Goal: Transaction & Acquisition: Purchase product/service

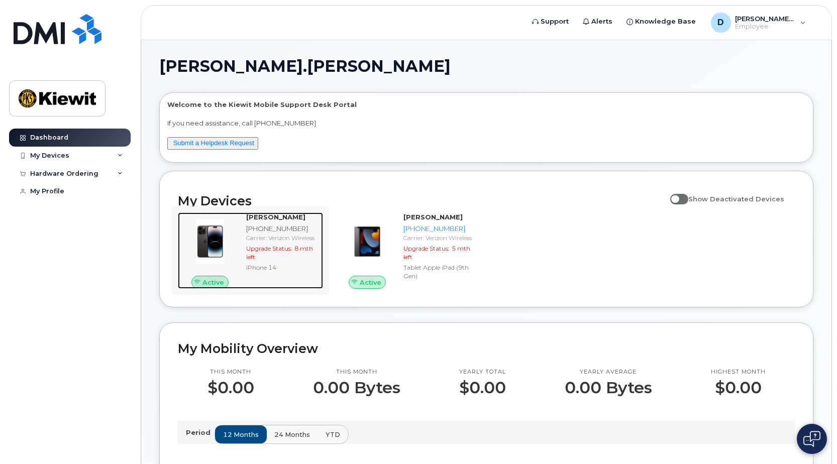
click at [213, 237] on img at bounding box center [210, 242] width 48 height 48
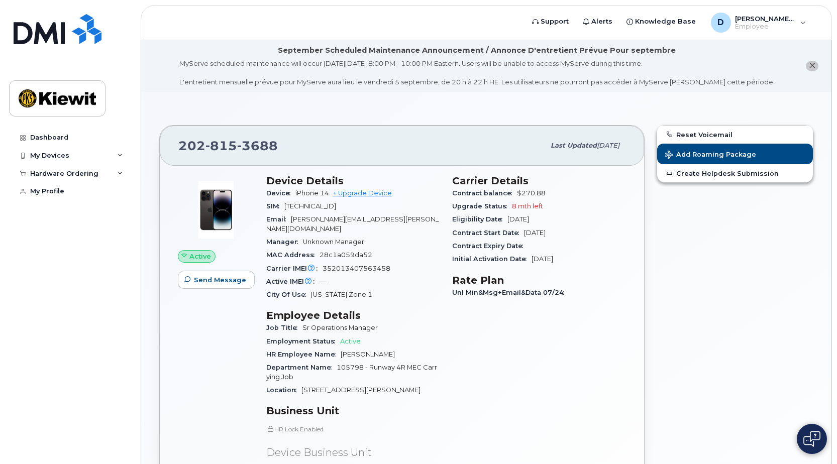
drag, startPoint x: 352, startPoint y: 293, endPoint x: 342, endPoint y: 293, distance: 10.6
click at [342, 293] on div "Device Details Device iPhone 14 + Upgrade Device SIM 89148000009701348197 Email…" at bounding box center [353, 369] width 186 height 401
click at [338, 291] on span "Washington Zone 1" at bounding box center [341, 295] width 61 height 8
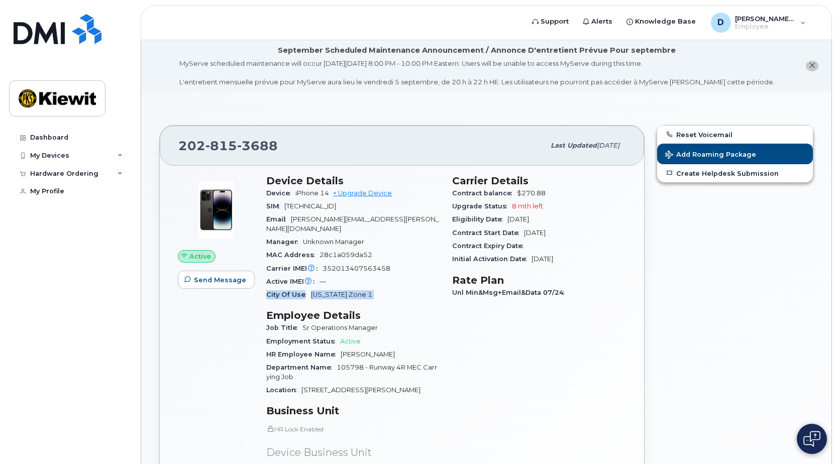
click at [338, 291] on span "Washington Zone 1" at bounding box center [341, 295] width 61 height 8
drag, startPoint x: 338, startPoint y: 283, endPoint x: 427, endPoint y: 304, distance: 91.9
click at [427, 309] on h3 "Employee Details" at bounding box center [353, 315] width 174 height 12
click at [422, 309] on h3 "Employee Details" at bounding box center [353, 315] width 174 height 12
click at [371, 198] on div "Device iPhone 14 + Upgrade Device" at bounding box center [353, 193] width 174 height 13
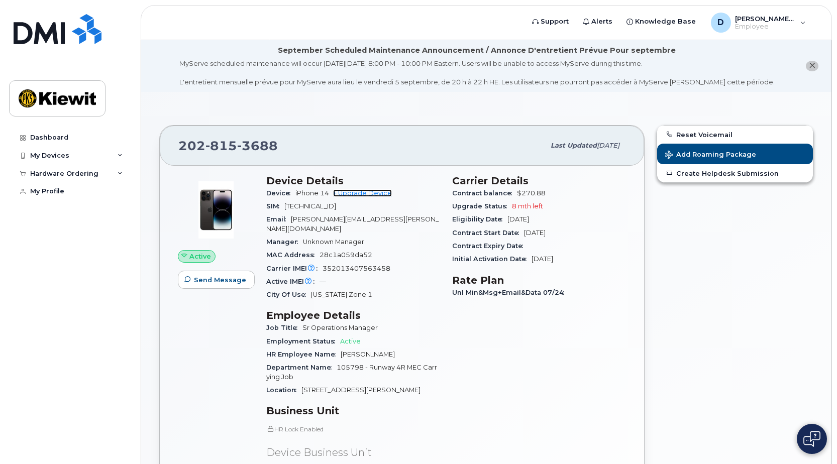
click at [371, 194] on link "+ Upgrade Device" at bounding box center [362, 193] width 59 height 8
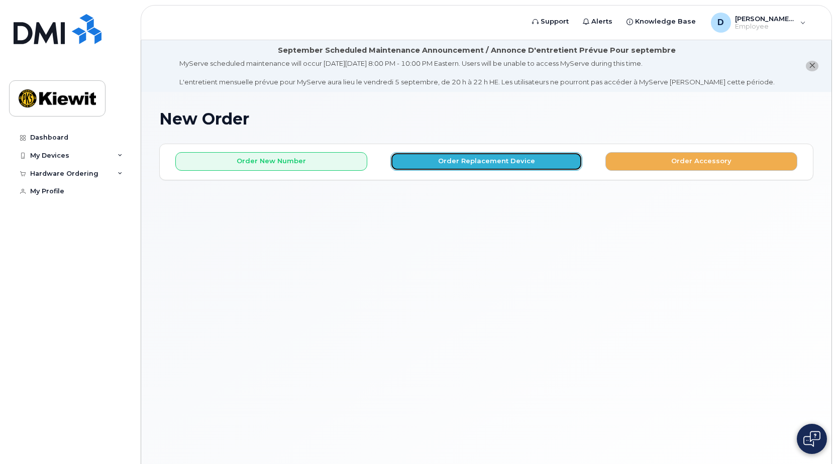
click at [530, 166] on button "Order Replacement Device" at bounding box center [486, 161] width 192 height 19
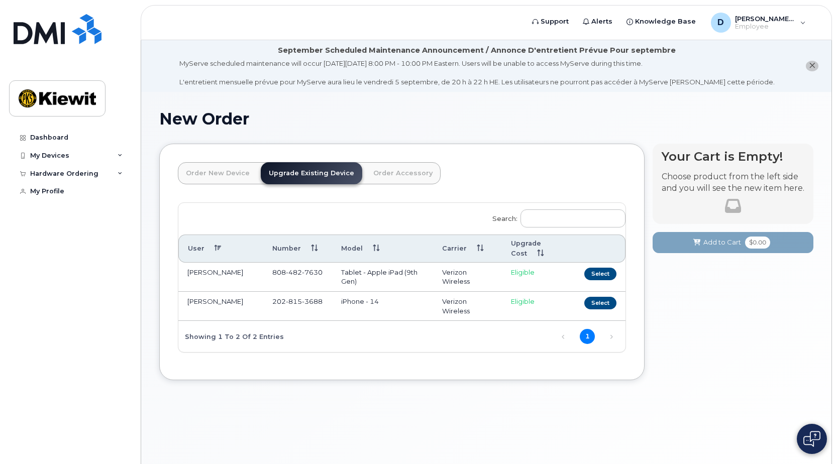
click at [397, 297] on td "iPhone - 14" at bounding box center [382, 306] width 101 height 29
click at [211, 172] on link "Order New Device" at bounding box center [218, 173] width 80 height 22
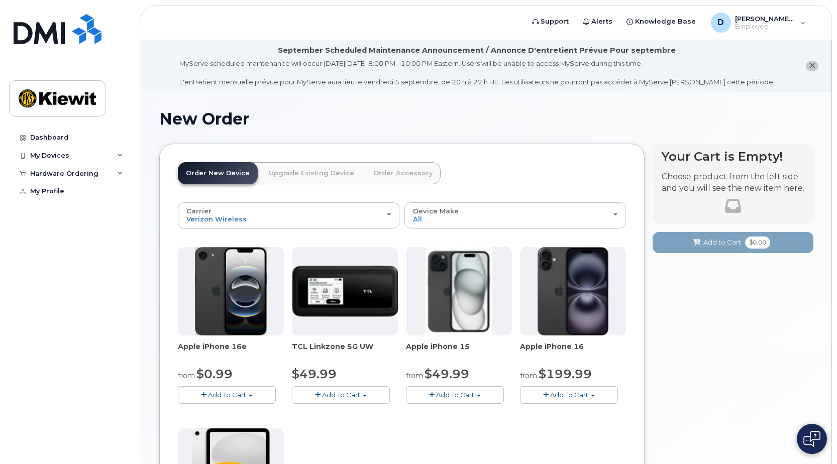
click at [251, 311] on img at bounding box center [231, 291] width 72 height 88
click at [226, 341] on div "Apple iPhone 16e from $0.99 Add To Cart $0.99 - 2 Year Activation (128GB) $599.…" at bounding box center [231, 325] width 106 height 157
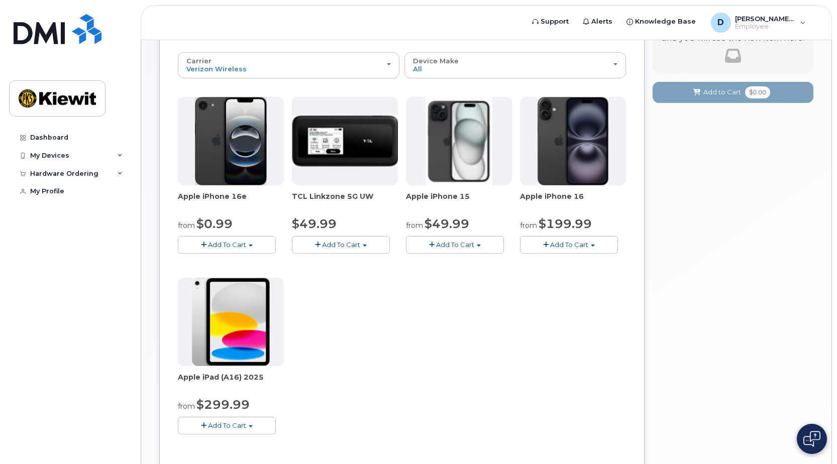
scroll to position [151, 0]
click at [234, 243] on span "Add To Cart" at bounding box center [227, 244] width 38 height 8
click at [416, 340] on div "Apple iPhone 16e from $0.99 Add To Cart $0.99 - 2 Year Activation (128GB) $599.…" at bounding box center [402, 273] width 448 height 354
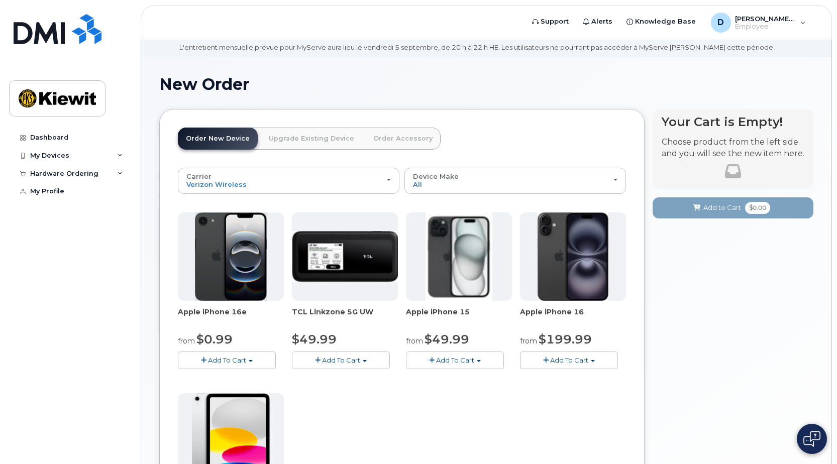
scroll to position [0, 0]
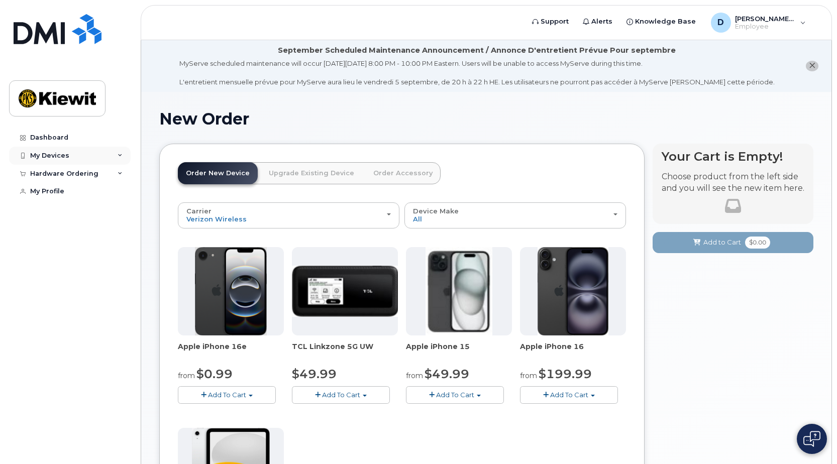
click at [54, 152] on div "My Devices" at bounding box center [49, 156] width 39 height 8
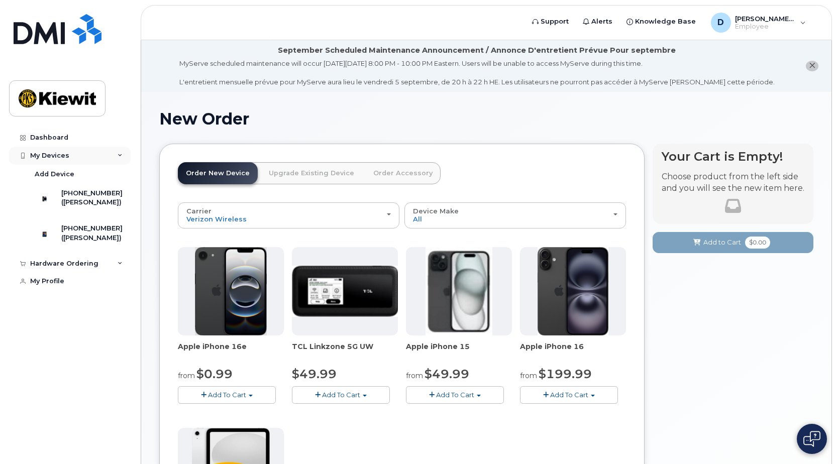
click at [54, 155] on div "My Devices" at bounding box center [49, 156] width 39 height 8
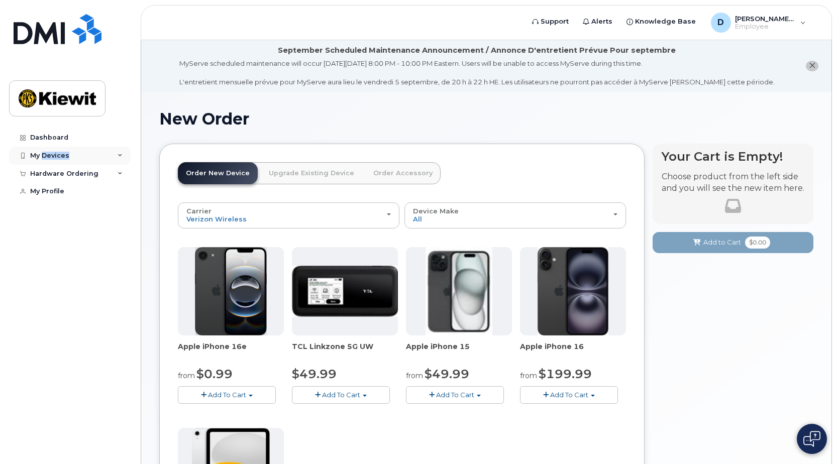
click at [54, 155] on div "My Devices" at bounding box center [49, 156] width 39 height 8
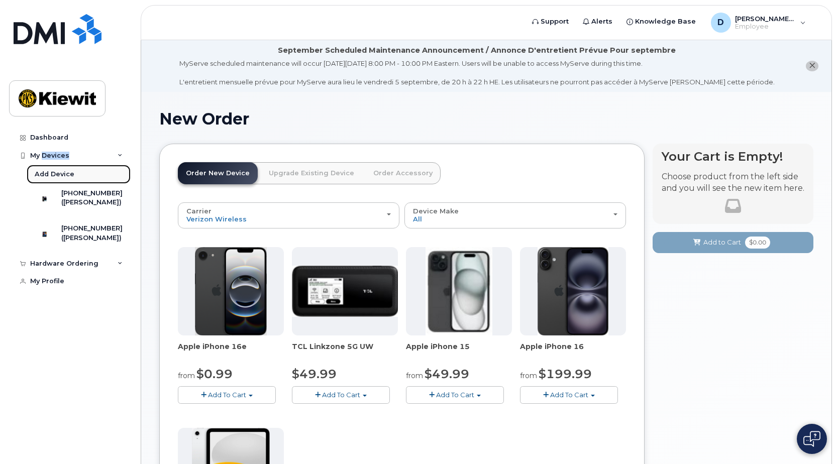
drag, startPoint x: 54, startPoint y: 155, endPoint x: 54, endPoint y: 174, distance: 18.6
click at [54, 174] on div "Add Device" at bounding box center [55, 174] width 40 height 9
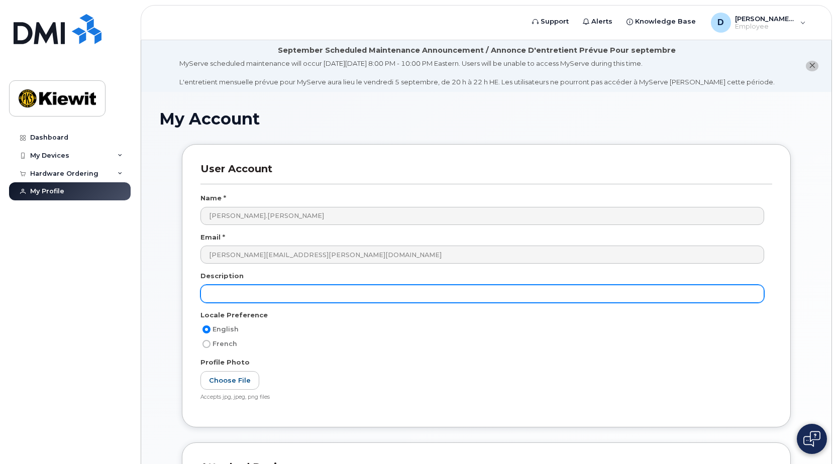
click at [387, 297] on input "text" at bounding box center [482, 294] width 564 height 18
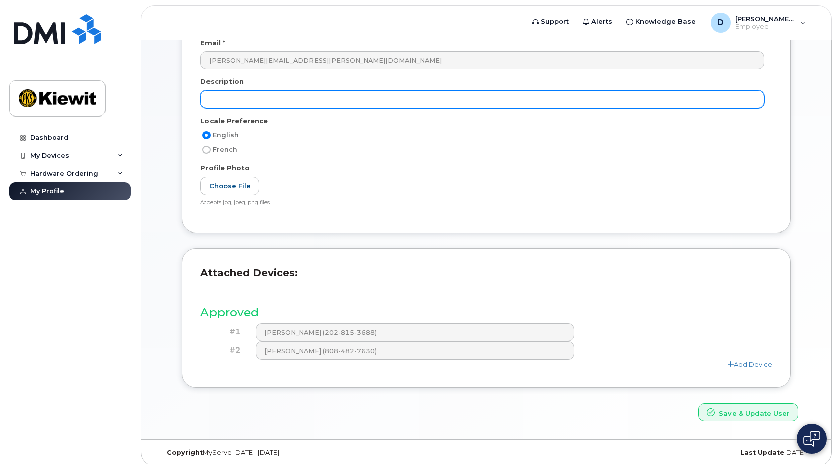
scroll to position [201, 0]
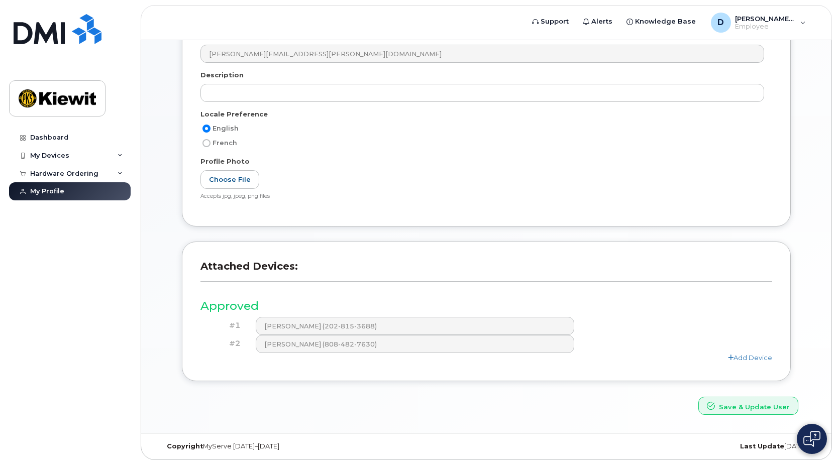
click at [435, 302] on h3 "Approved" at bounding box center [486, 306] width 572 height 13
click at [755, 359] on link "Add Device" at bounding box center [750, 358] width 44 height 8
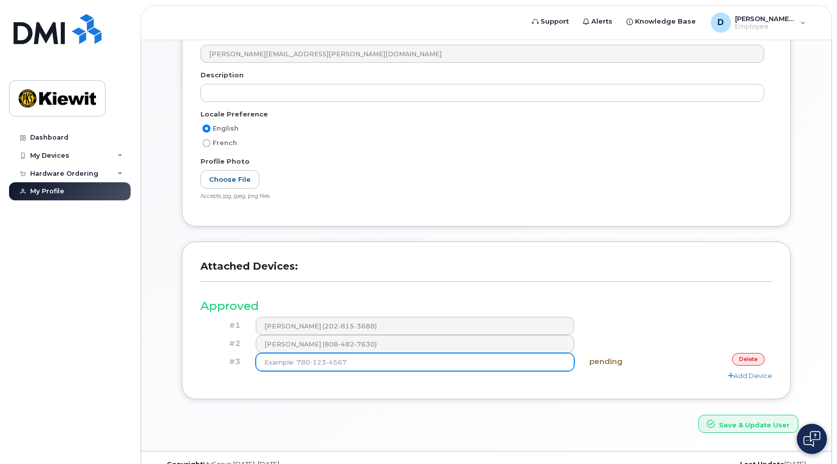
click at [486, 358] on input at bounding box center [415, 362] width 318 height 18
click at [740, 359] on link "delete" at bounding box center [748, 359] width 33 height 13
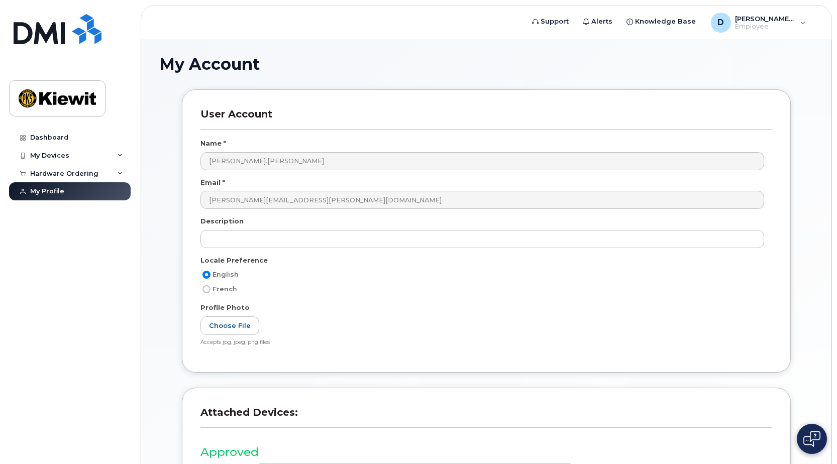
scroll to position [0, 0]
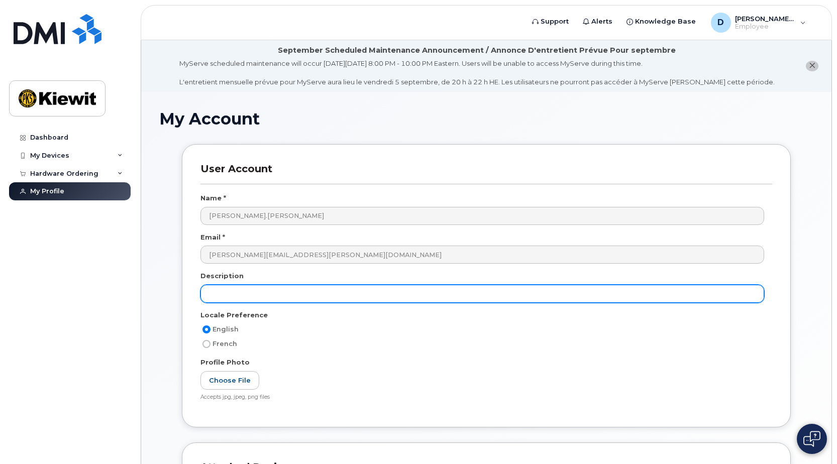
click at [242, 287] on input "text" at bounding box center [482, 294] width 564 height 18
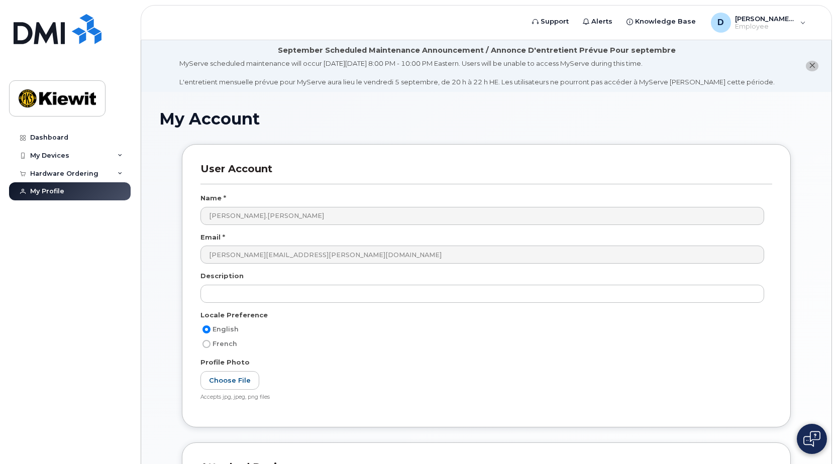
click at [247, 274] on div "Description" at bounding box center [486, 278] width 572 height 14
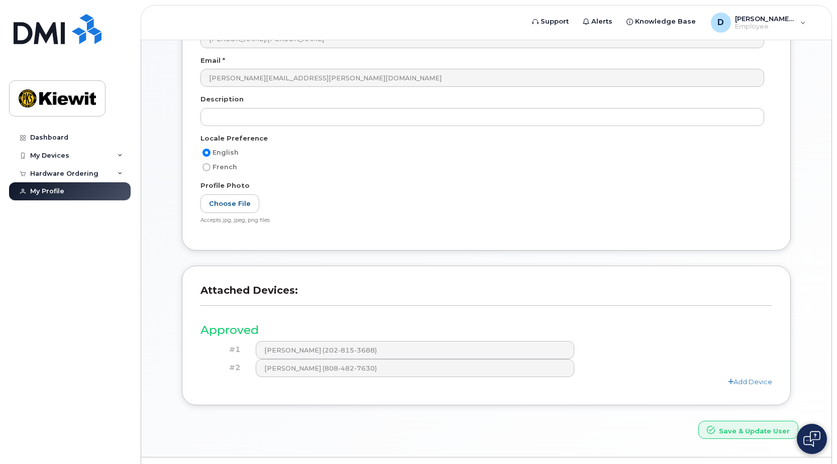
scroll to position [202, 0]
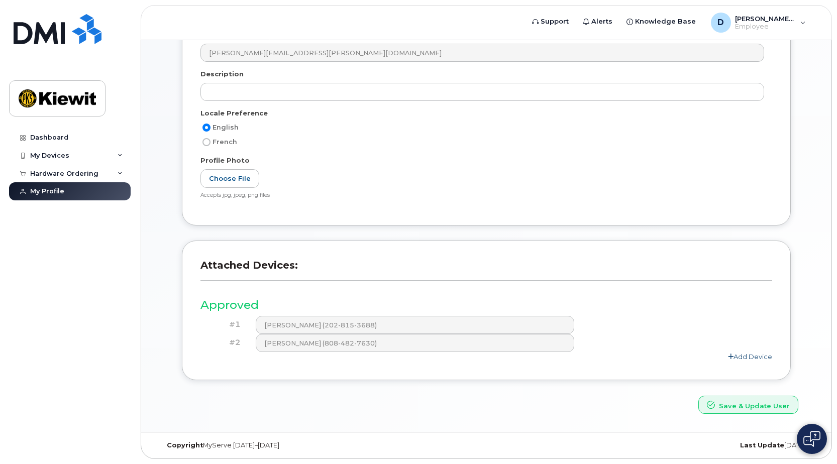
click at [761, 360] on link "Add Device" at bounding box center [750, 357] width 44 height 8
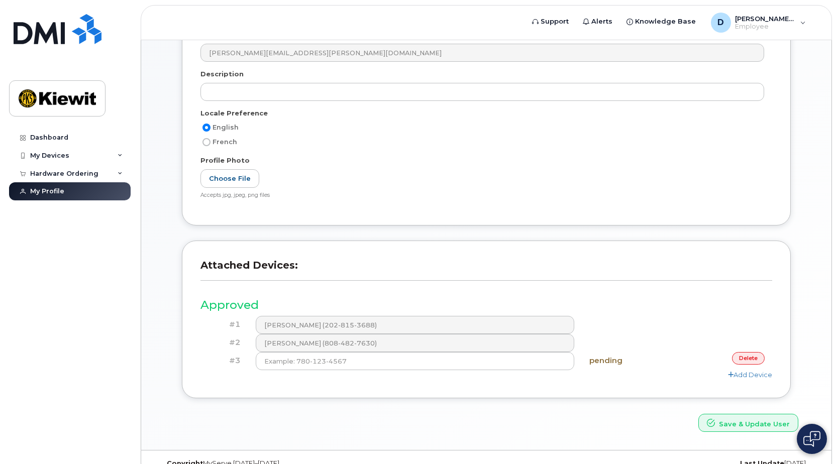
click at [749, 359] on link "delete" at bounding box center [748, 358] width 33 height 13
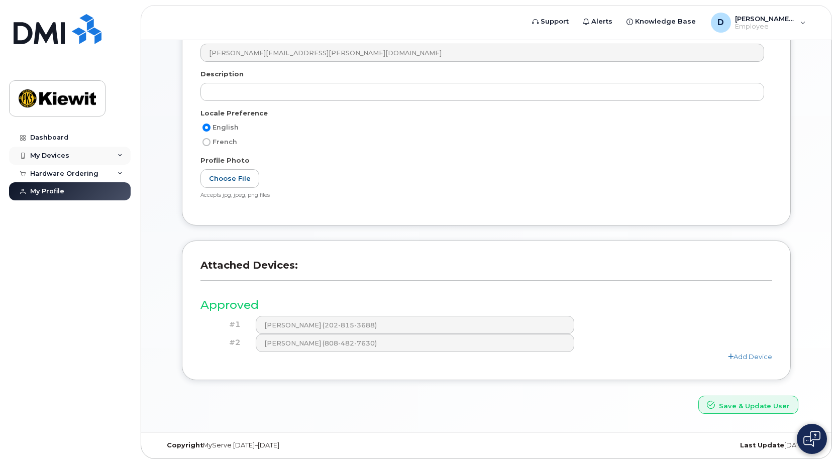
click at [72, 156] on div "My Devices" at bounding box center [70, 156] width 122 height 18
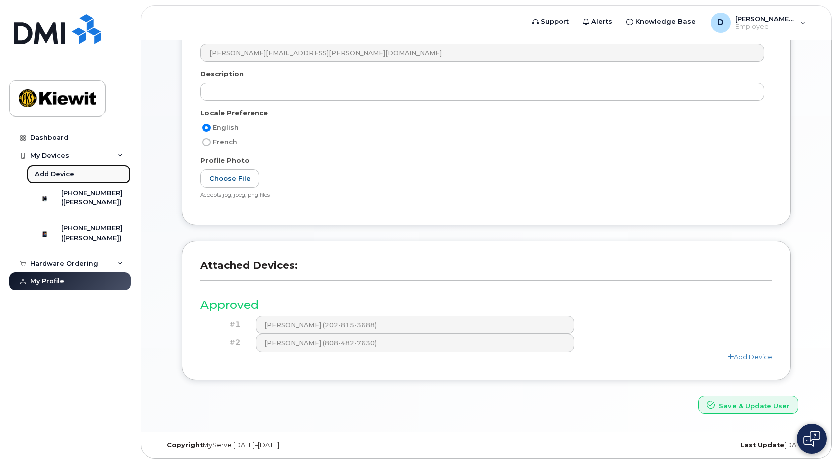
click at [52, 170] on div "Add Device" at bounding box center [55, 174] width 40 height 9
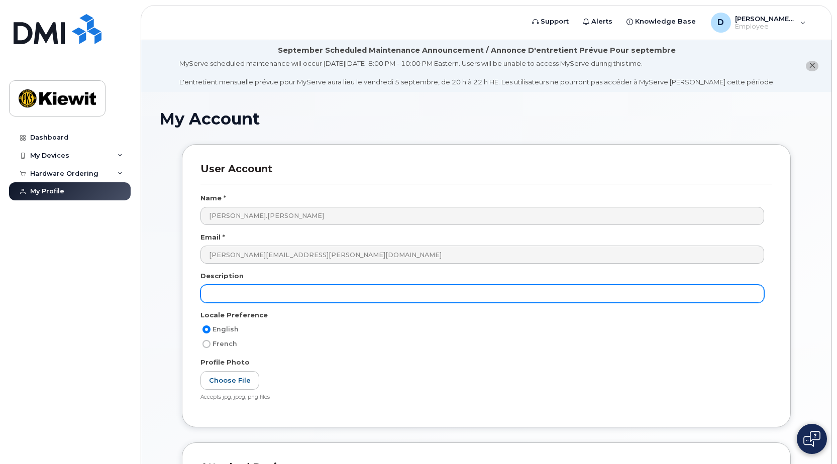
click at [243, 295] on input "text" at bounding box center [482, 294] width 564 height 18
type input "[PERSON_NAME] iPad"
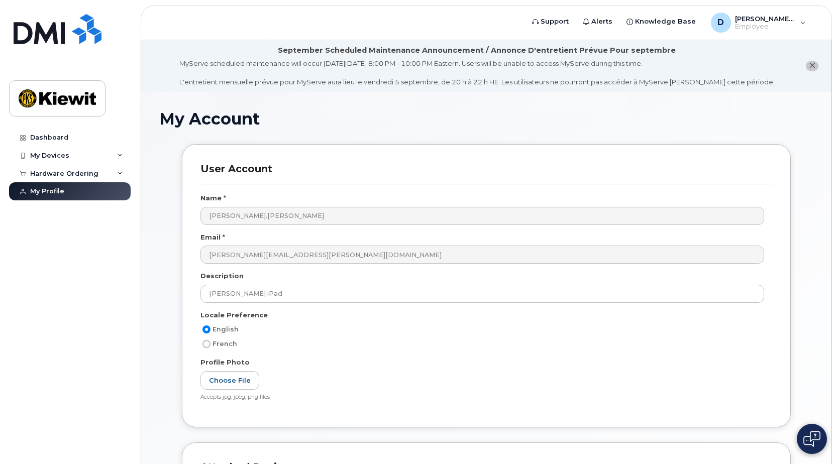
click at [340, 347] on div "French" at bounding box center [482, 344] width 564 height 12
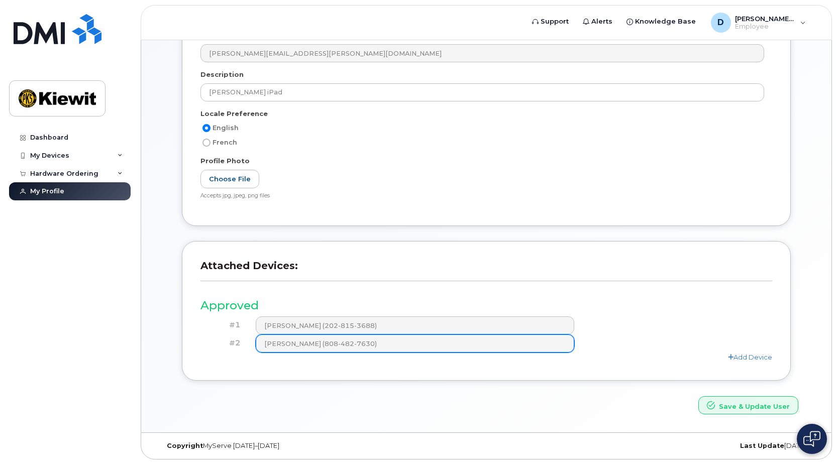
scroll to position [202, 0]
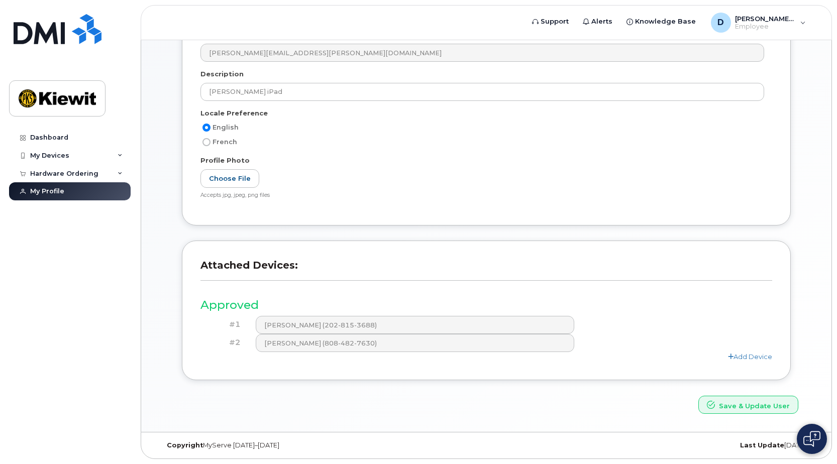
click at [707, 374] on div "Attached Devices: Approved #1 [PERSON_NAME] (202-815-3688) #2 [PERSON_NAME] (80…" at bounding box center [486, 311] width 609 height 140
click at [768, 355] on link "Add Device" at bounding box center [750, 357] width 44 height 8
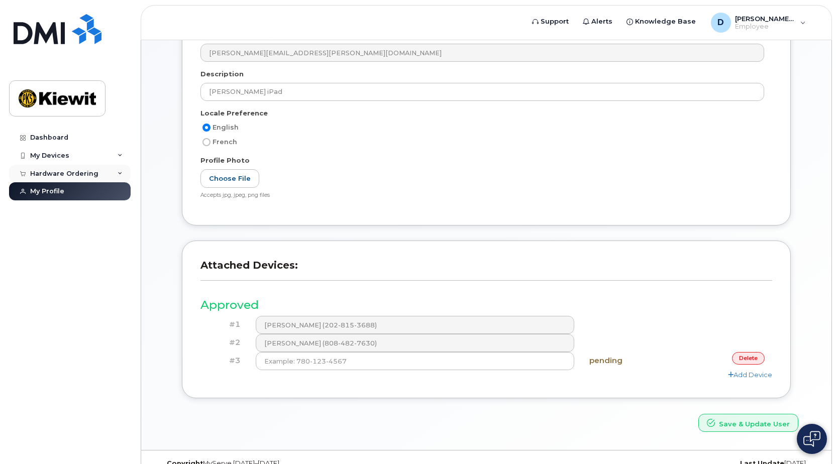
click at [84, 170] on div "Hardware Ordering" at bounding box center [64, 174] width 68 height 8
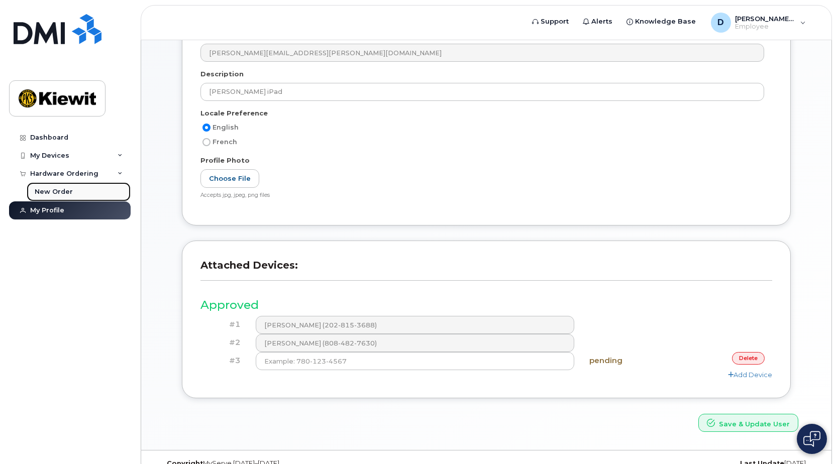
click at [71, 185] on link "New Order" at bounding box center [79, 191] width 104 height 19
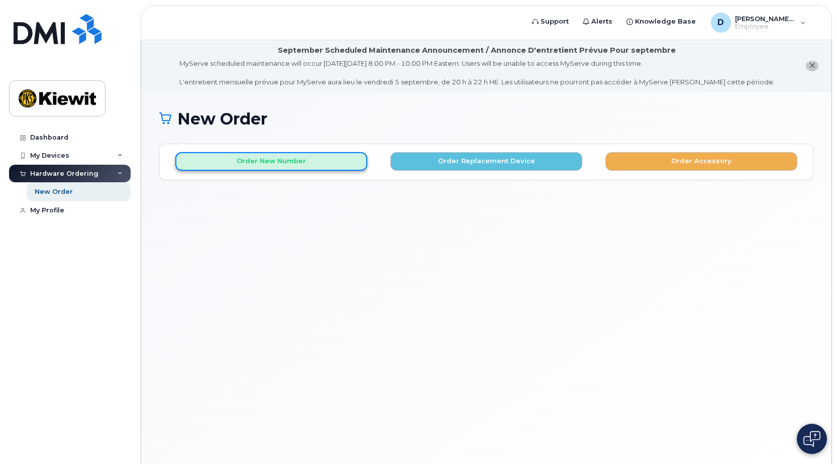
click at [307, 170] on button "Order New Number" at bounding box center [271, 161] width 192 height 19
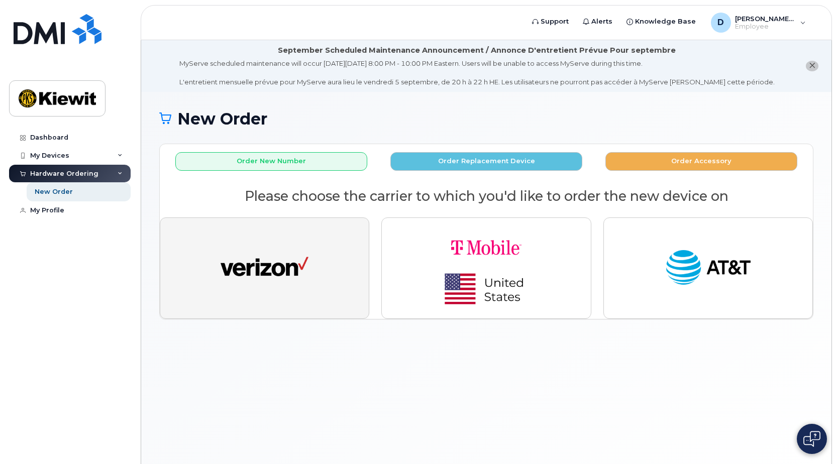
click at [275, 246] on img "button" at bounding box center [265, 268] width 88 height 45
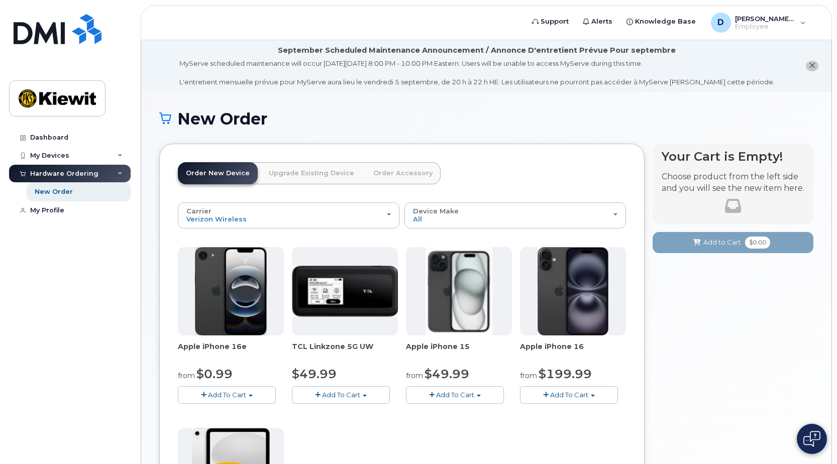
click at [303, 175] on link "Upgrade Existing Device" at bounding box center [311, 173] width 101 height 22
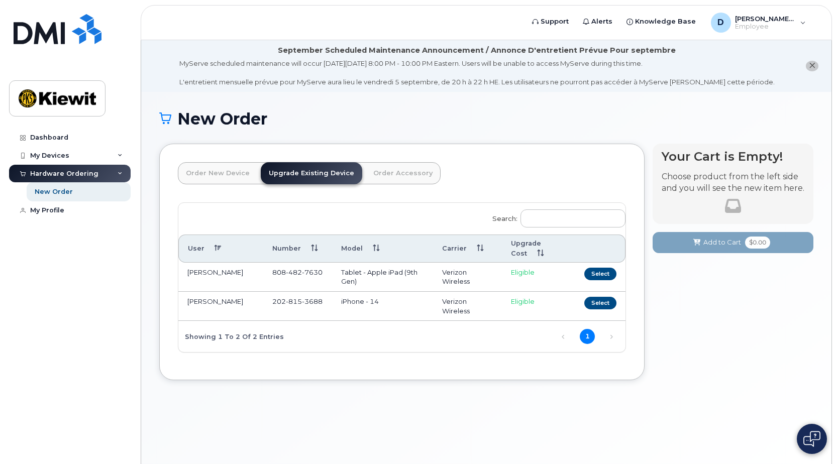
click at [519, 304] on span "Eligible" at bounding box center [523, 301] width 24 height 8
drag, startPoint x: 519, startPoint y: 304, endPoint x: 489, endPoint y: 329, distance: 39.3
click at [486, 330] on div "Search: User Number Model Carrier Upgrade Cost CRISTINA COSENTINO 808 482 7630 …" at bounding box center [401, 277] width 447 height 149
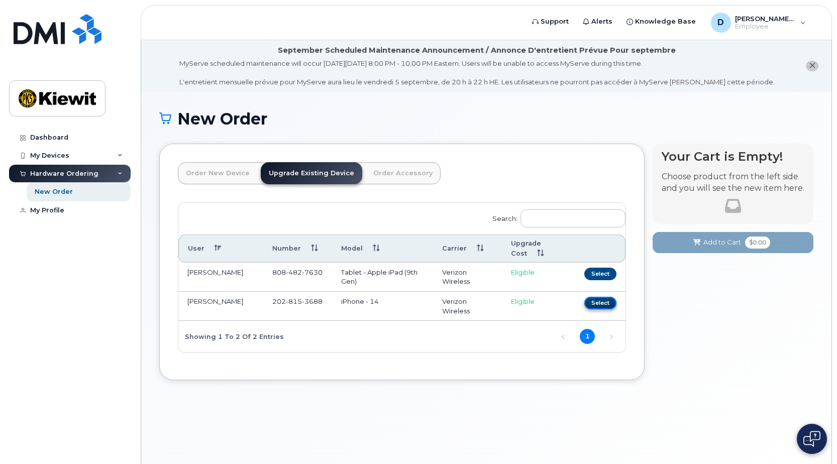
click at [601, 303] on button "Select" at bounding box center [600, 303] width 32 height 13
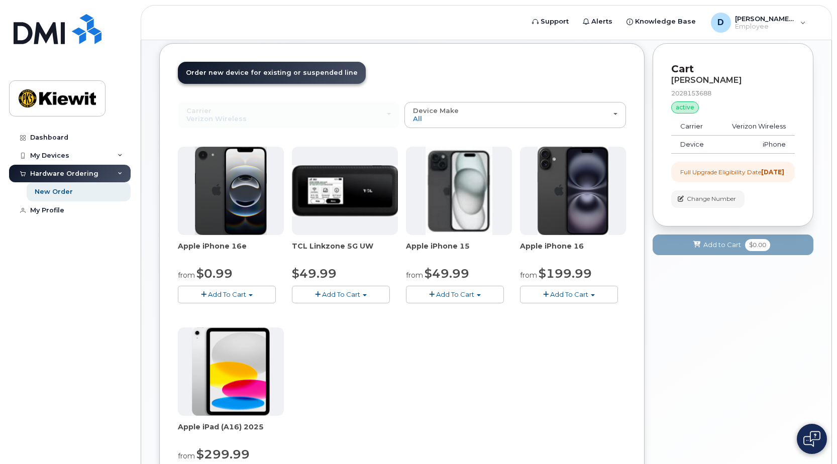
scroll to position [151, 0]
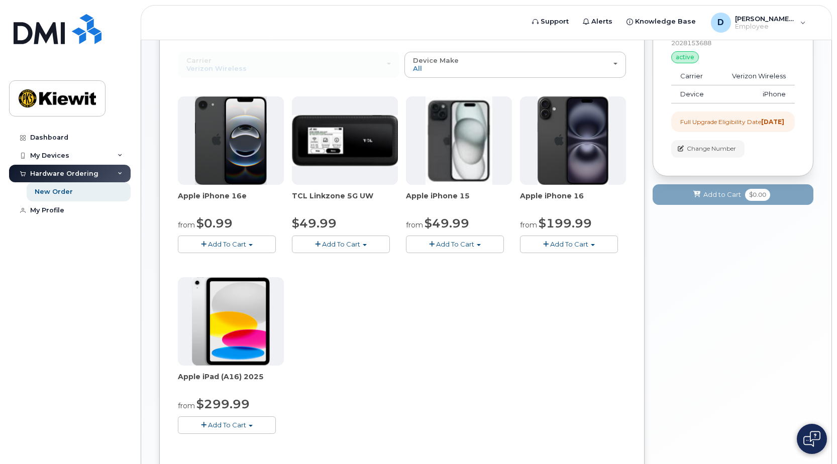
click at [220, 427] on span "Add To Cart" at bounding box center [227, 425] width 38 height 8
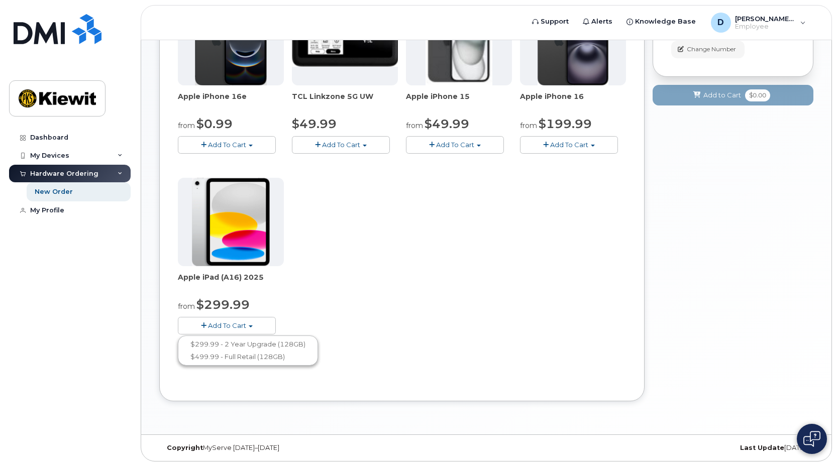
scroll to position [251, 0]
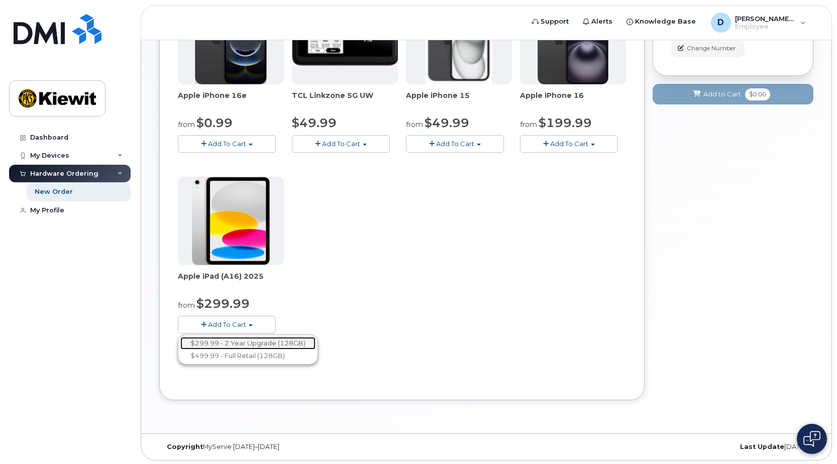
click at [292, 347] on link "$299.99 - 2 Year Upgrade (128GB)" at bounding box center [247, 343] width 135 height 13
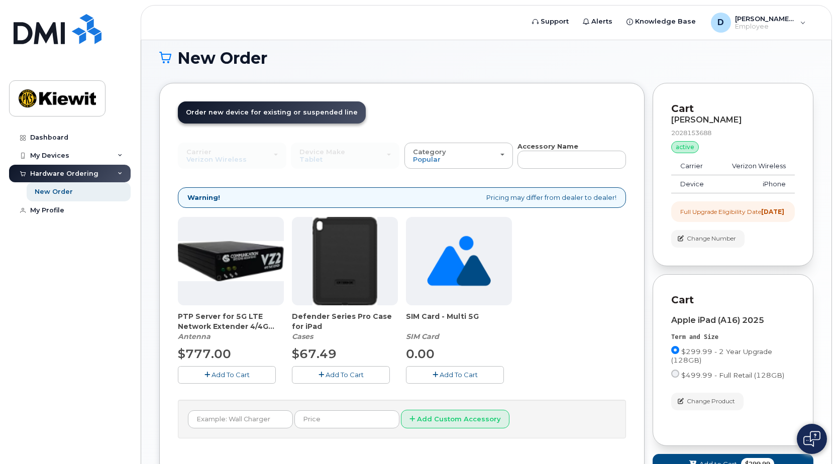
scroll to position [47, 0]
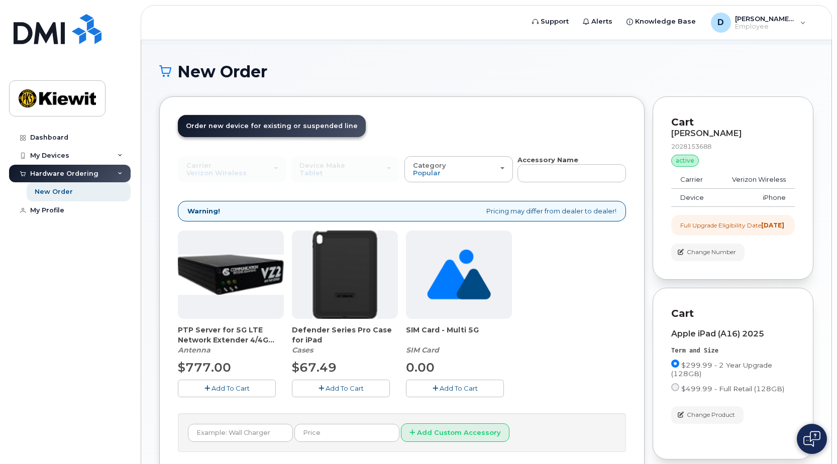
click at [375, 210] on div "Warning! Pricing may differ from dealer to dealer!" at bounding box center [402, 211] width 448 height 21
click at [650, 256] on div "Order New Device Upgrade Existing Device Order Accessory Order new device and n…" at bounding box center [486, 300] width 654 height 409
click at [349, 387] on span "Add To Cart" at bounding box center [345, 388] width 38 height 8
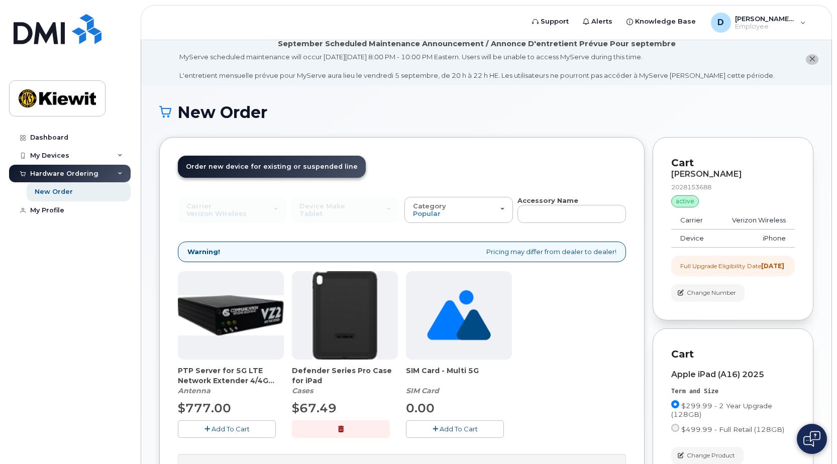
scroll to position [0, 0]
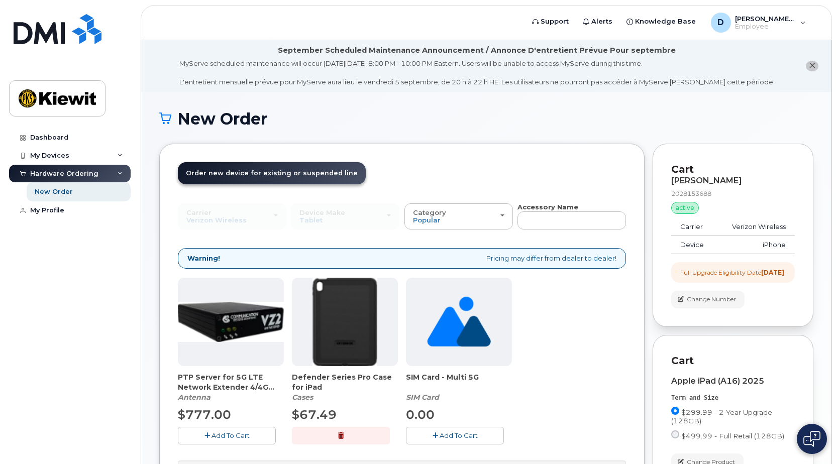
click at [751, 228] on td "Verizon Wireless" at bounding box center [755, 227] width 78 height 18
click at [754, 226] on td "Verizon Wireless" at bounding box center [755, 227] width 78 height 18
drag, startPoint x: 754, startPoint y: 226, endPoint x: 752, endPoint y: 253, distance: 26.7
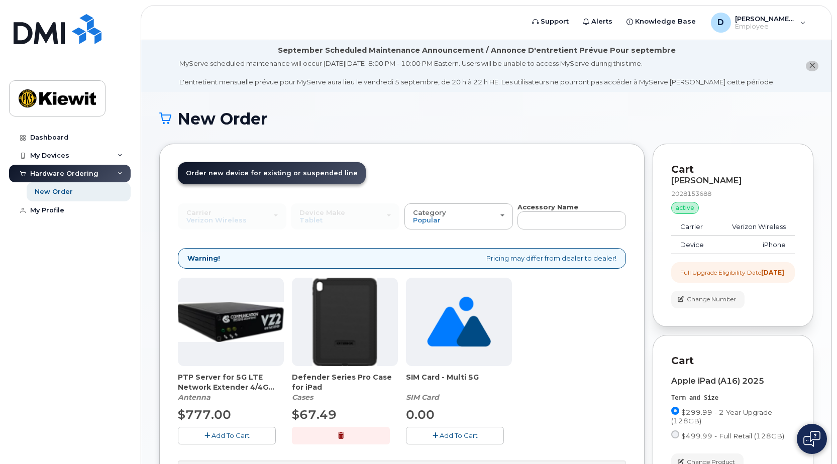
click at [752, 253] on td "iPhone" at bounding box center [755, 245] width 78 height 18
click at [721, 304] on span "Change Number" at bounding box center [711, 299] width 49 height 9
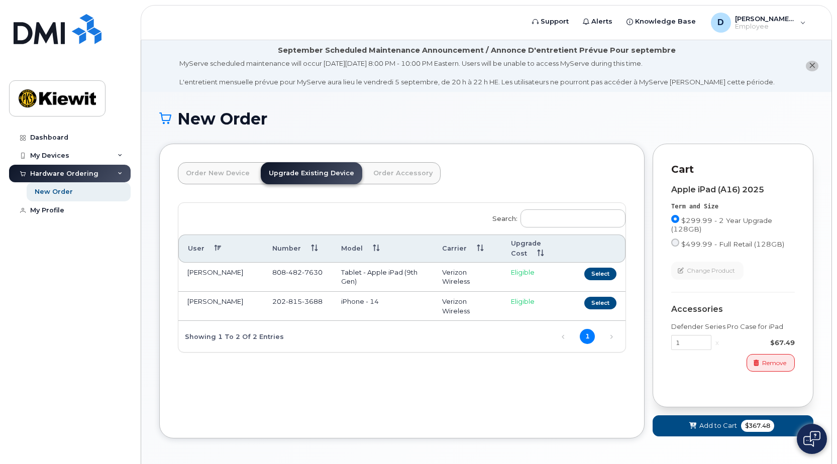
click at [340, 345] on div "Search: User Number Model Carrier Upgrade Cost CRISTINA COSENTINO 808 482 7630 …" at bounding box center [401, 277] width 447 height 149
click at [234, 173] on link "Order New Device" at bounding box center [218, 173] width 80 height 22
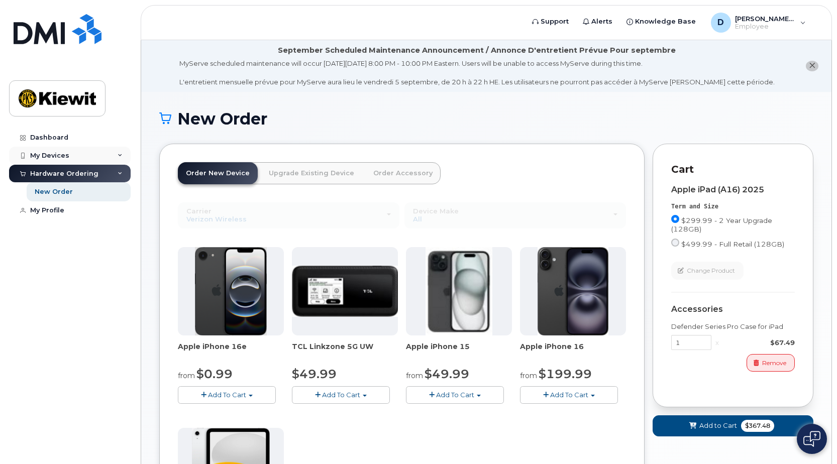
click at [69, 152] on div "My Devices" at bounding box center [70, 156] width 122 height 18
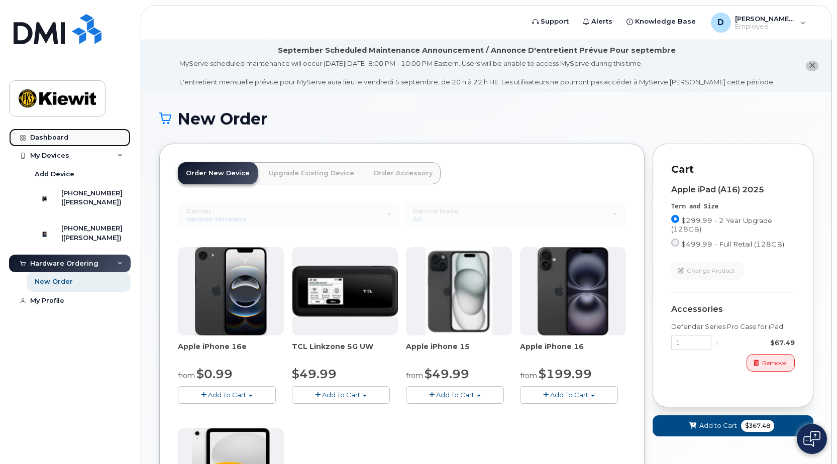
click at [48, 135] on div "Dashboard" at bounding box center [49, 138] width 38 height 8
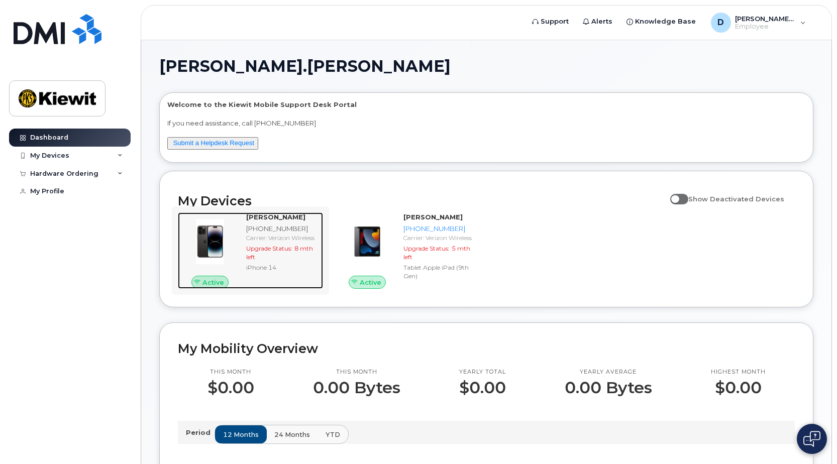
click at [263, 219] on strong "[PERSON_NAME]" at bounding box center [275, 217] width 59 height 8
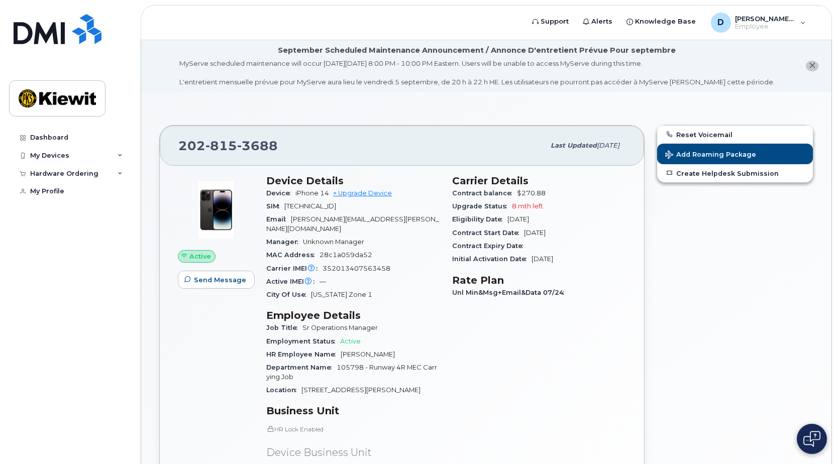
click at [669, 273] on div "Reset Voicemail Add Roaming Package Create Helpdesk Submission" at bounding box center [735, 367] width 169 height 496
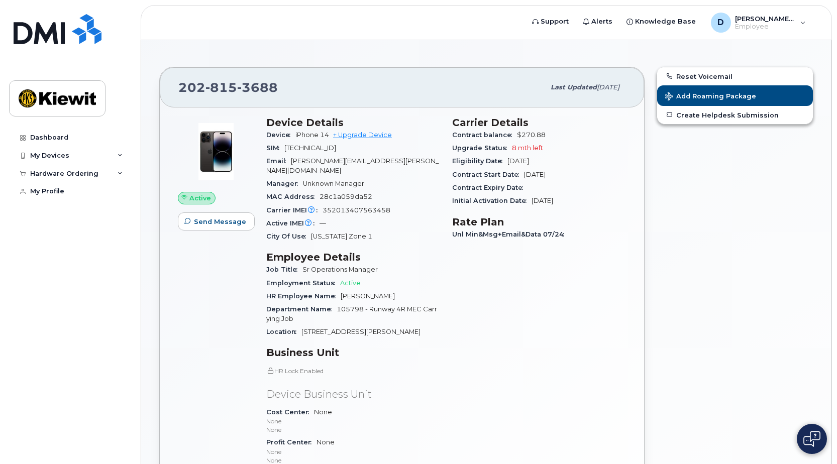
scroll to position [50, 0]
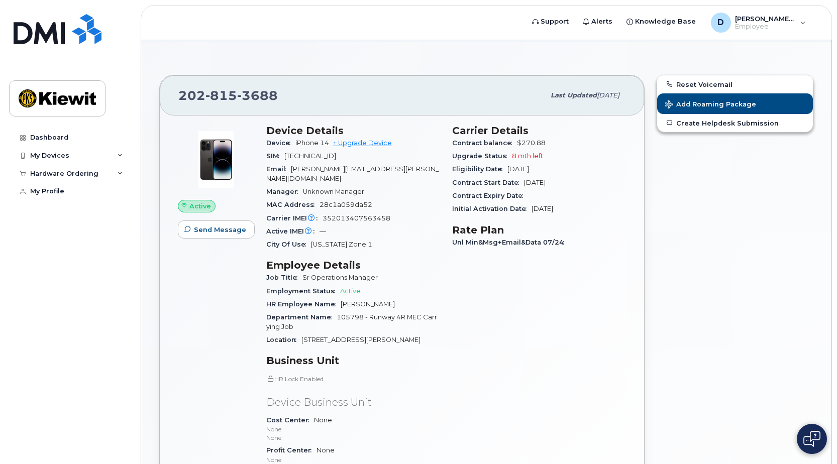
click at [377, 138] on div "Device iPhone 14 + Upgrade Device" at bounding box center [353, 143] width 174 height 13
click at [374, 143] on link "+ Upgrade Device" at bounding box center [362, 143] width 59 height 8
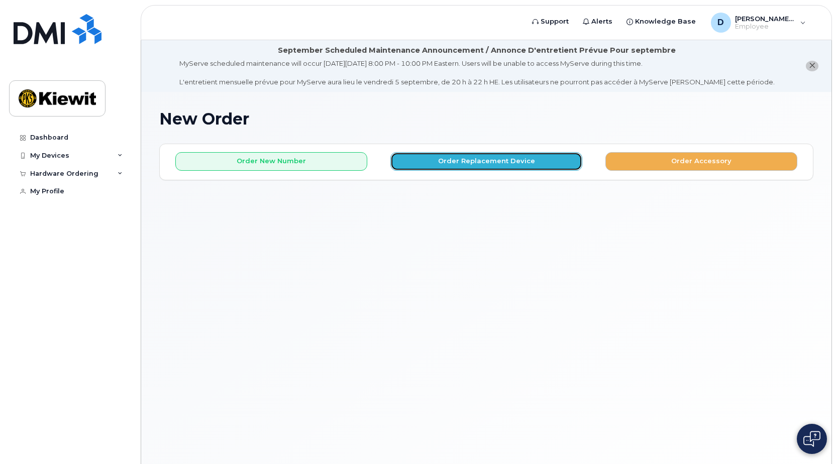
click at [430, 158] on button "Order Replacement Device" at bounding box center [486, 161] width 192 height 19
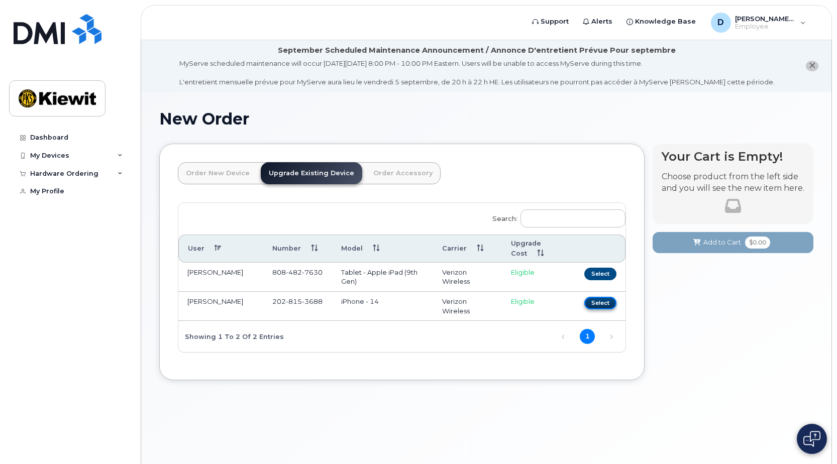
click at [602, 306] on button "Select" at bounding box center [600, 303] width 32 height 13
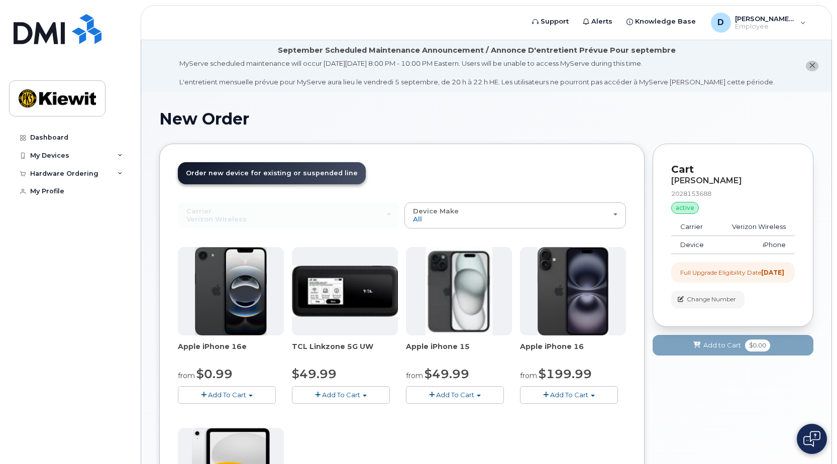
click at [573, 399] on span "Add To Cart" at bounding box center [569, 395] width 38 height 8
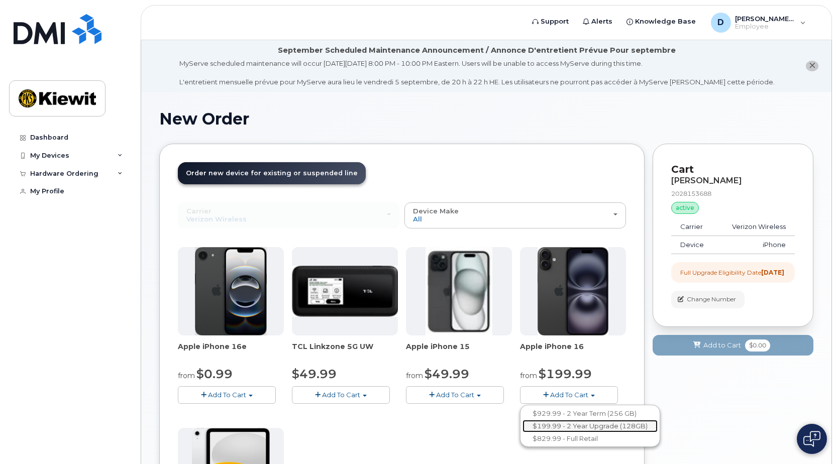
click at [626, 429] on link "$199.99 - 2 Year Upgrade (128GB)" at bounding box center [589, 426] width 135 height 13
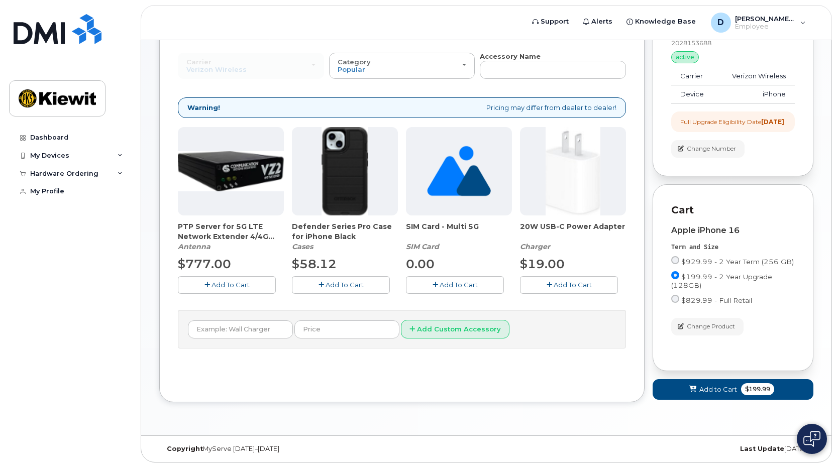
scroll to position [163, 0]
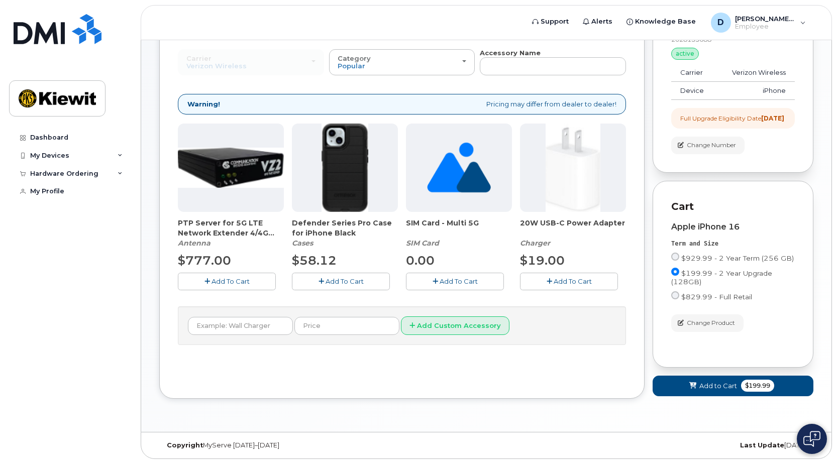
click at [356, 277] on span "Add To Cart" at bounding box center [345, 281] width 38 height 8
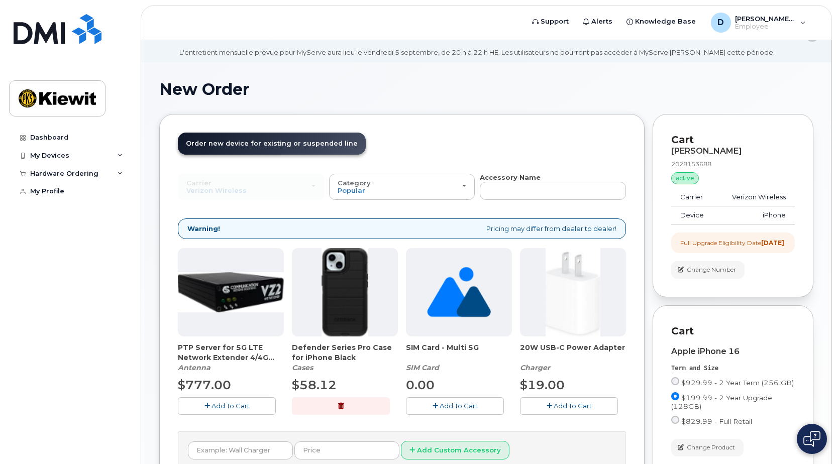
scroll to position [0, 0]
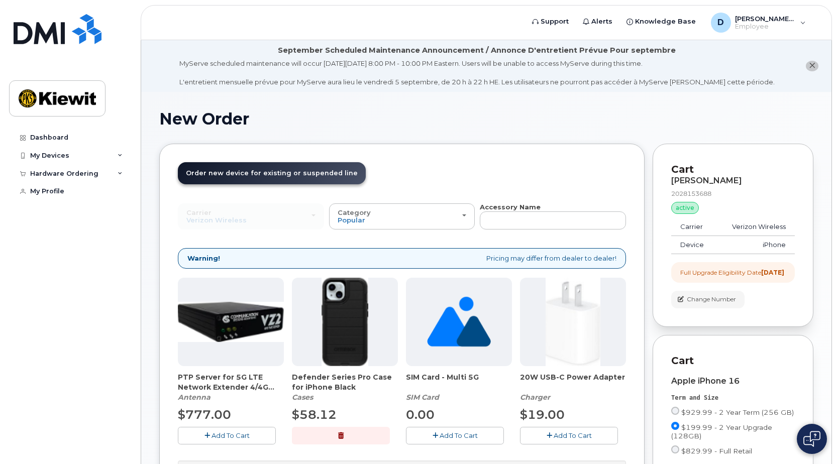
click at [239, 146] on div "Order New Device Upgrade Existing Device Order Accessory Order new device and n…" at bounding box center [401, 399] width 485 height 511
drag, startPoint x: 650, startPoint y: 410, endPoint x: 634, endPoint y: 417, distance: 17.5
click at [634, 417] on div "Order New Device Upgrade Existing Device Order Accessory Order new device and n…" at bounding box center [401, 399] width 485 height 511
click at [643, 415] on div "Order New Device Upgrade Existing Device Order Accessory Order new device and n…" at bounding box center [401, 399] width 485 height 511
click at [645, 411] on div "Order New Device Upgrade Existing Device Order Accessory Order new device and n…" at bounding box center [486, 407] width 654 height 526
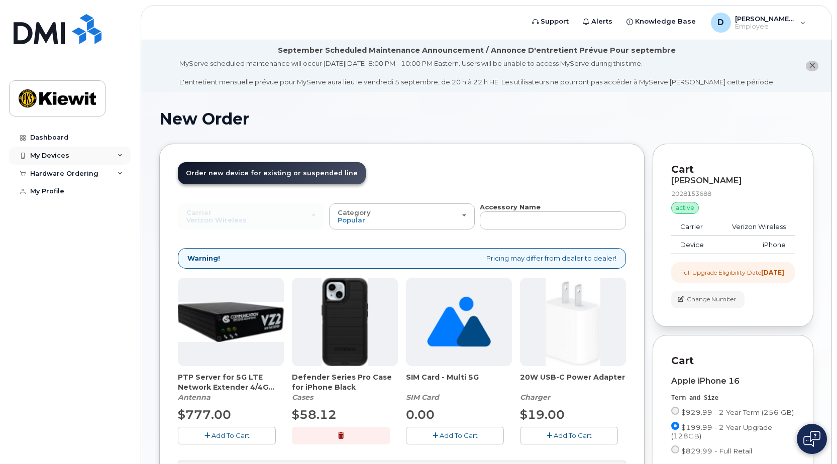
click at [63, 152] on div "My Devices" at bounding box center [49, 156] width 39 height 8
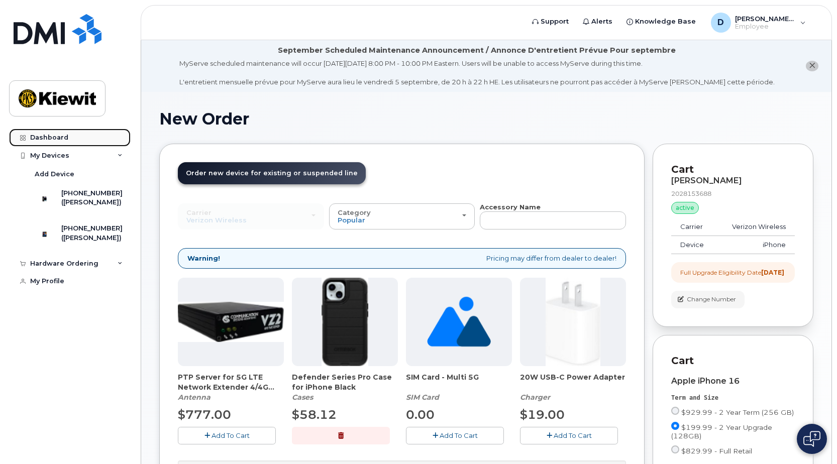
click at [58, 132] on link "Dashboard" at bounding box center [70, 138] width 122 height 18
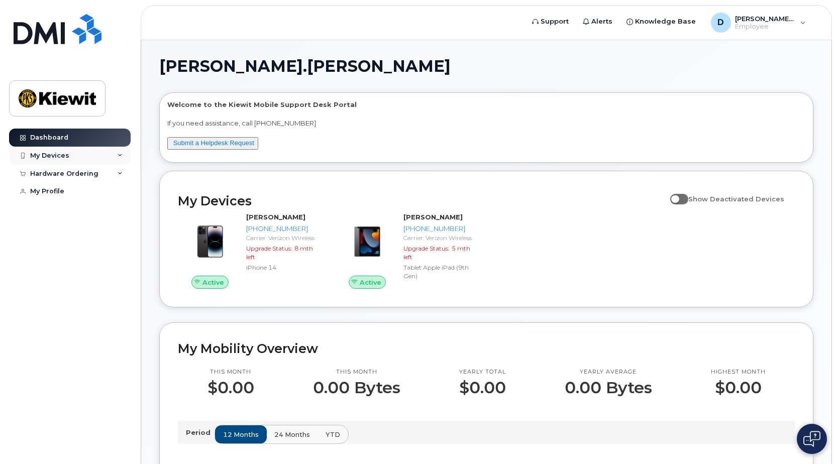
click at [67, 160] on div "My Devices" at bounding box center [70, 156] width 122 height 18
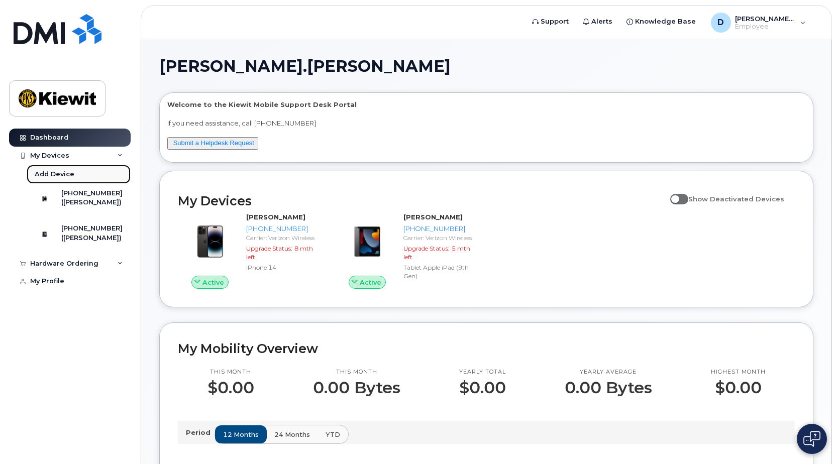
click at [56, 173] on div "Add Device" at bounding box center [55, 174] width 40 height 9
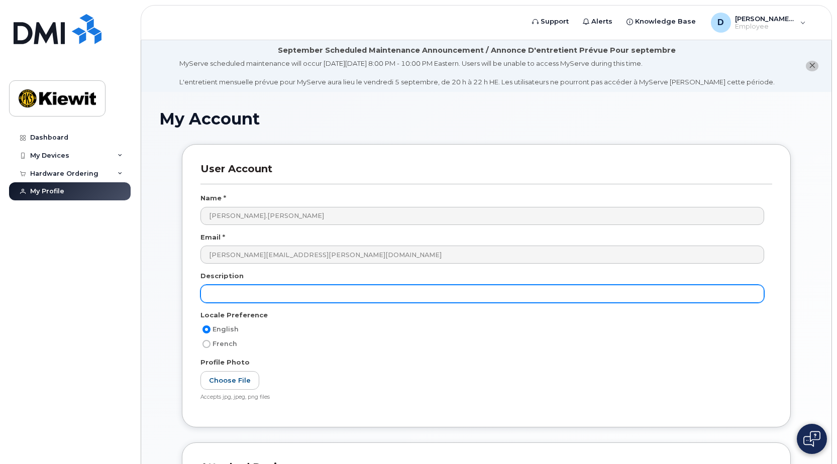
click at [293, 297] on input "text" at bounding box center [482, 294] width 564 height 18
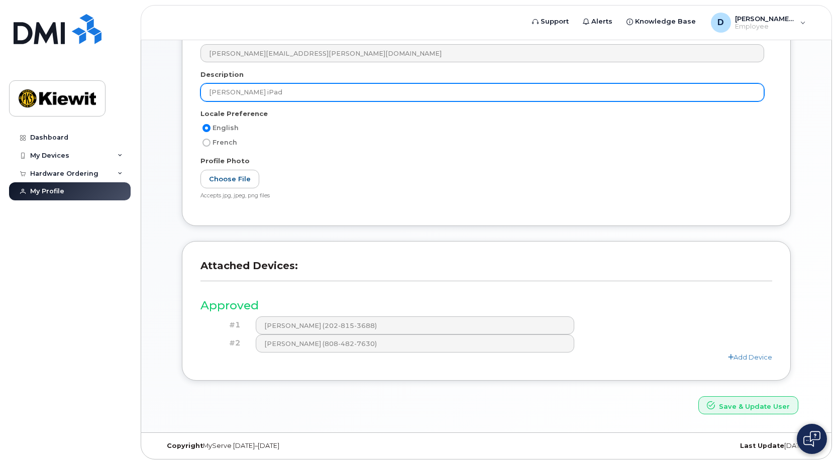
scroll to position [202, 0]
type input "[PERSON_NAME] iPad"
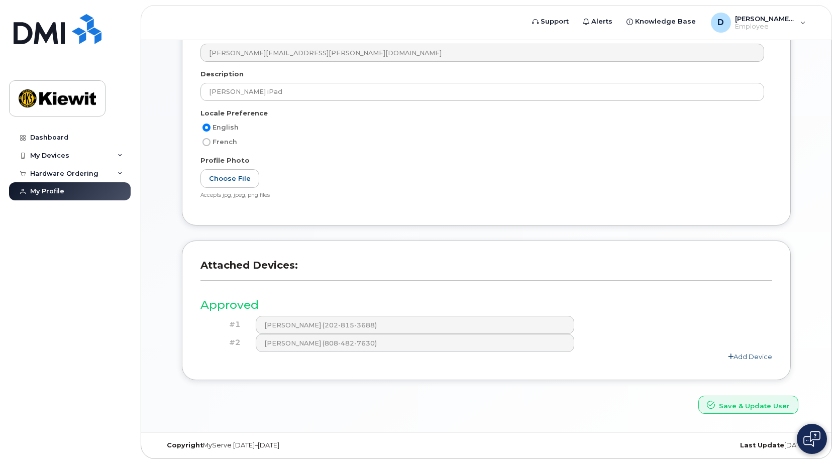
click at [759, 354] on link "Add Device" at bounding box center [750, 357] width 44 height 8
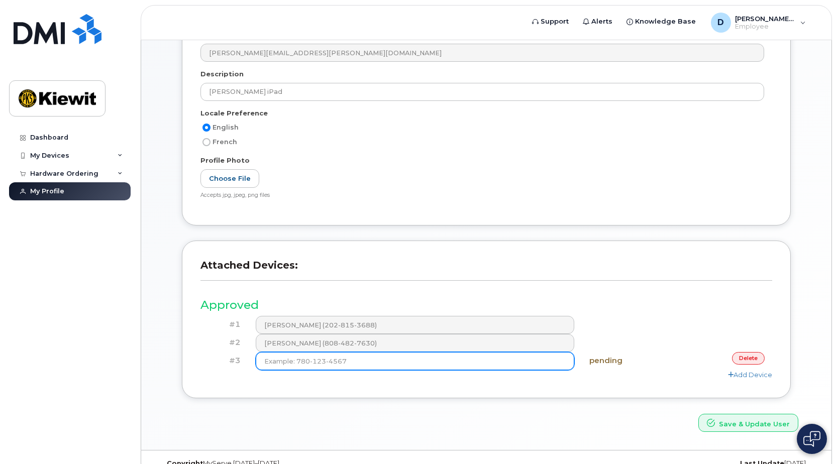
click at [429, 352] on input at bounding box center [415, 361] width 318 height 18
click at [425, 356] on input at bounding box center [415, 361] width 318 height 18
click at [456, 362] on input at bounding box center [415, 361] width 318 height 18
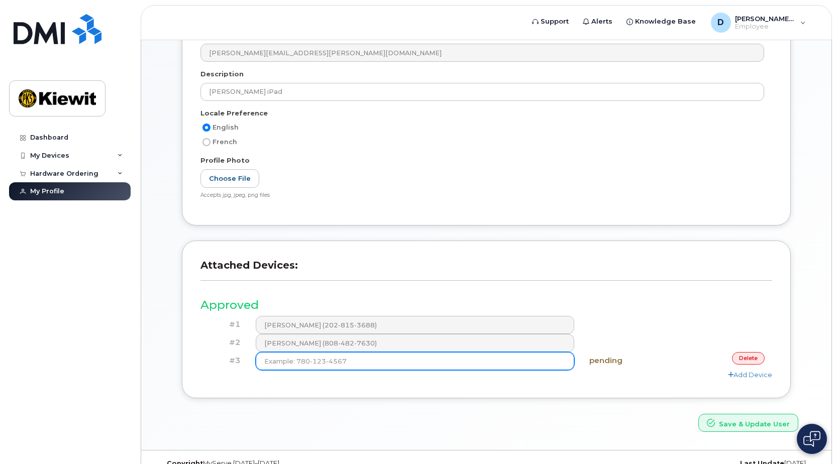
click at [454, 363] on input at bounding box center [415, 361] width 318 height 18
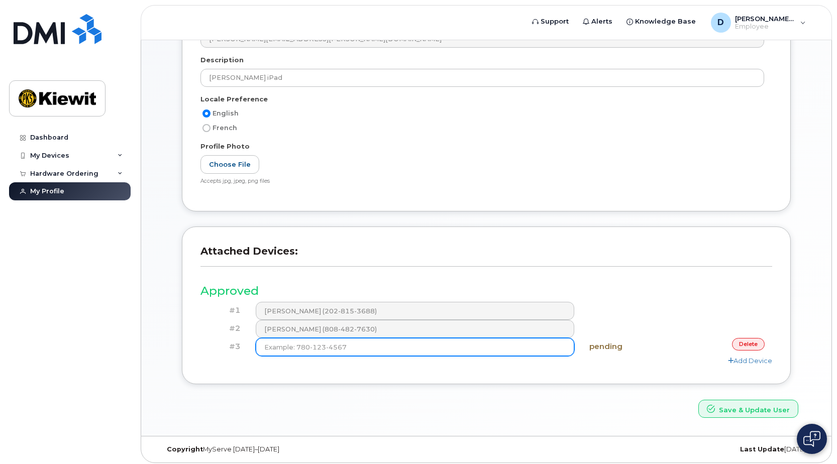
scroll to position [220, 0]
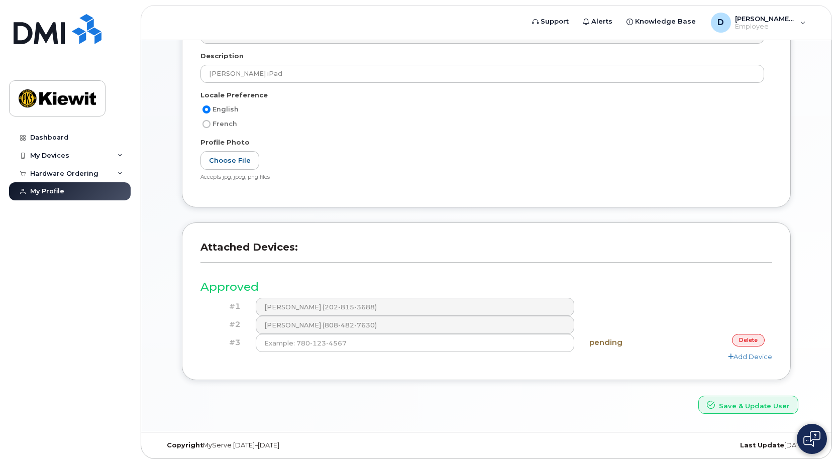
click at [561, 361] on div "Add Device" at bounding box center [486, 357] width 572 height 10
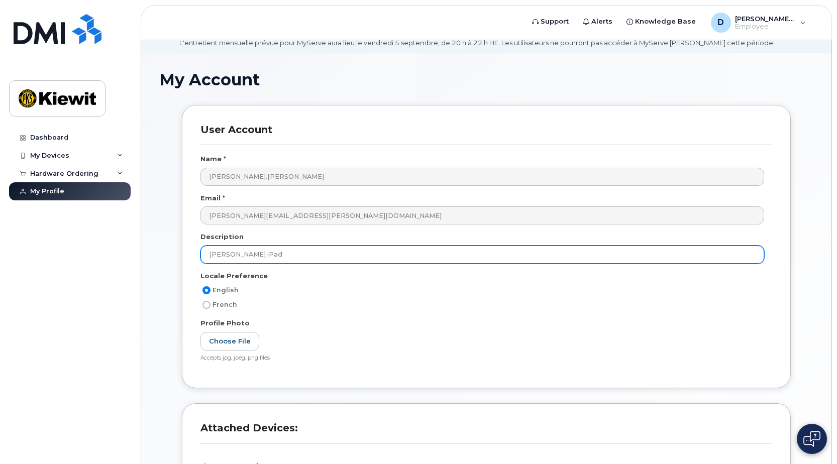
scroll to position [50, 0]
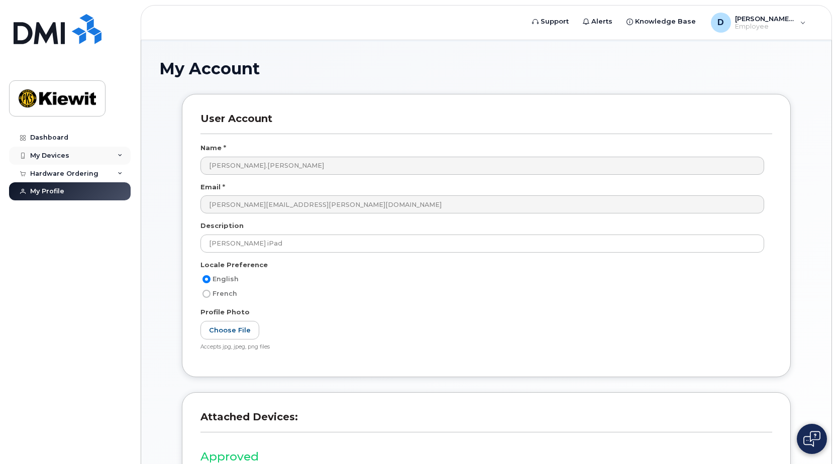
click at [94, 154] on div "My Devices" at bounding box center [70, 156] width 122 height 18
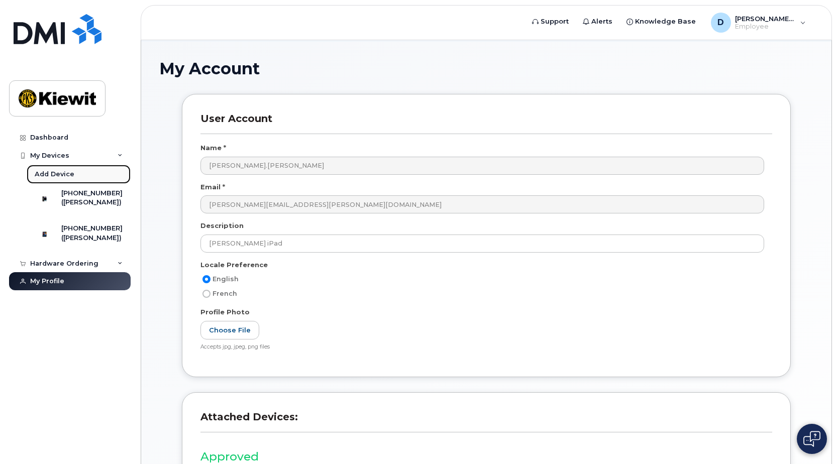
click at [94, 176] on link "Add Device" at bounding box center [79, 174] width 104 height 19
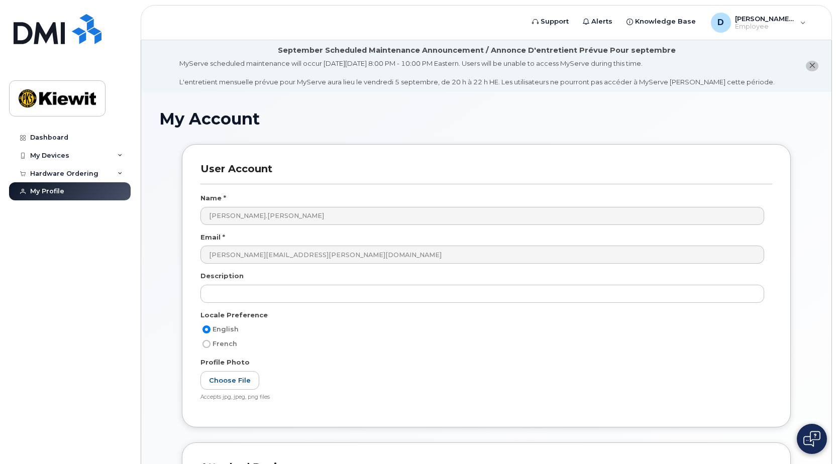
click at [471, 357] on div "English French" at bounding box center [486, 340] width 572 height 34
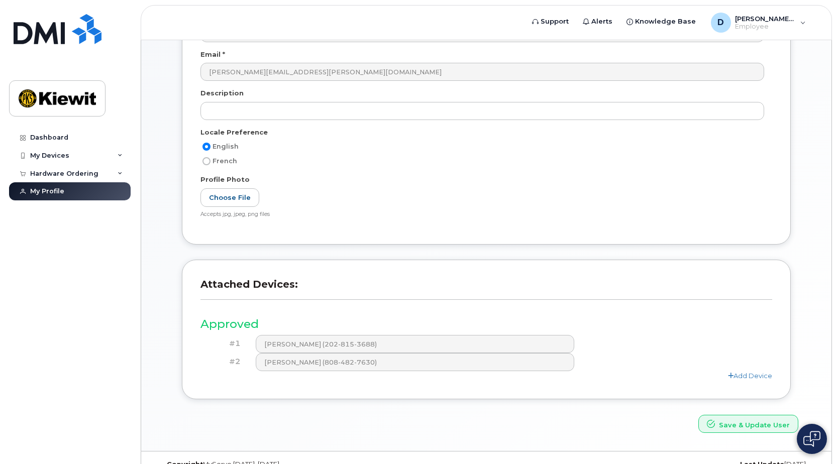
scroll to position [202, 0]
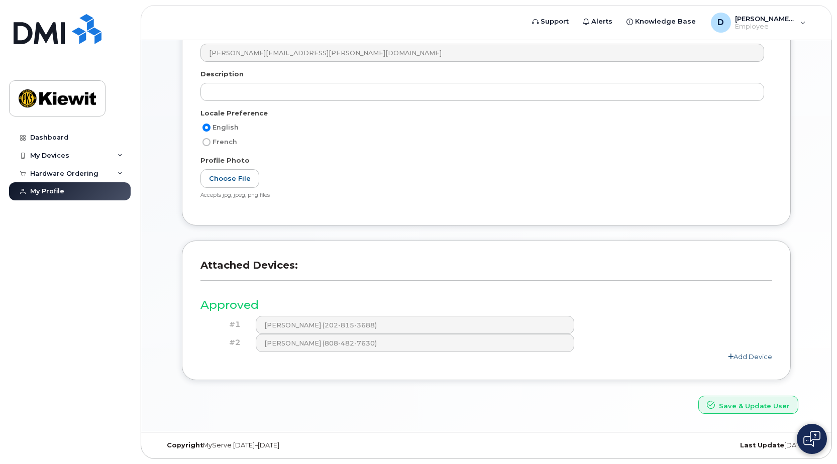
click at [759, 360] on link "Add Device" at bounding box center [750, 357] width 44 height 8
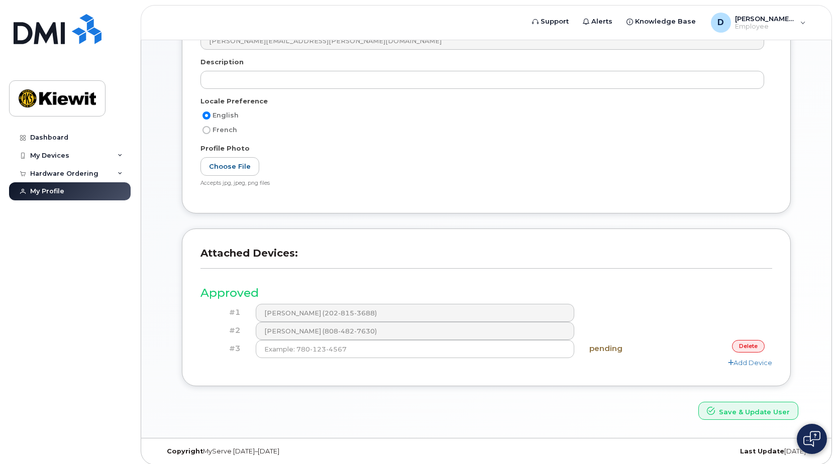
scroll to position [220, 0]
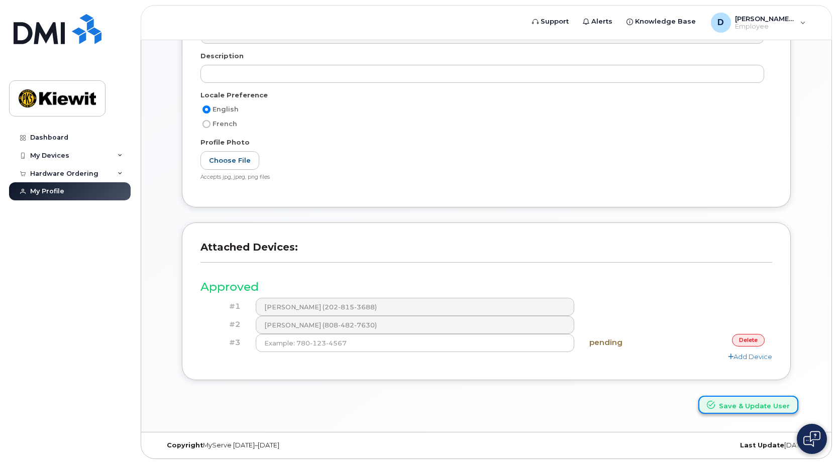
click at [751, 406] on button "Save & Update User" at bounding box center [748, 405] width 100 height 19
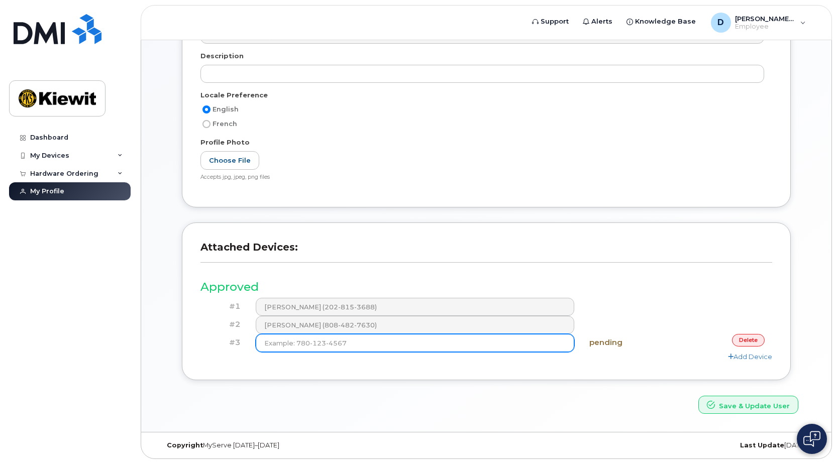
click at [483, 340] on input at bounding box center [415, 343] width 318 height 18
click at [479, 343] on input at bounding box center [415, 343] width 318 height 18
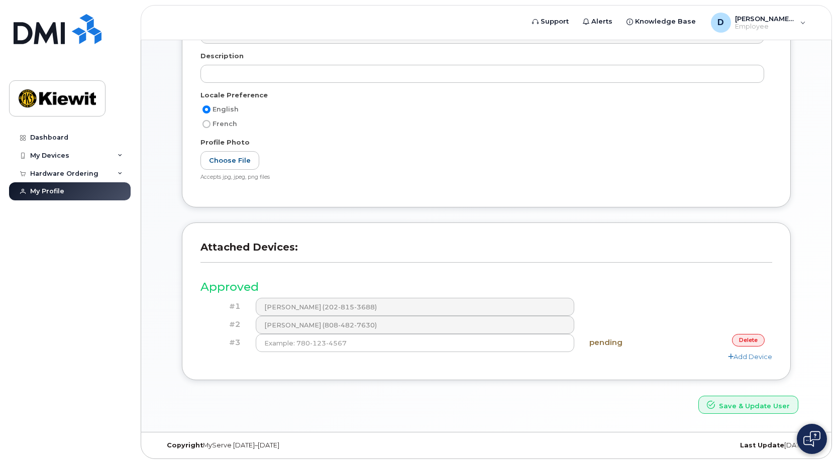
click at [608, 341] on h4 "pending" at bounding box center [629, 343] width 80 height 9
drag, startPoint x: 608, startPoint y: 341, endPoint x: 595, endPoint y: 353, distance: 17.4
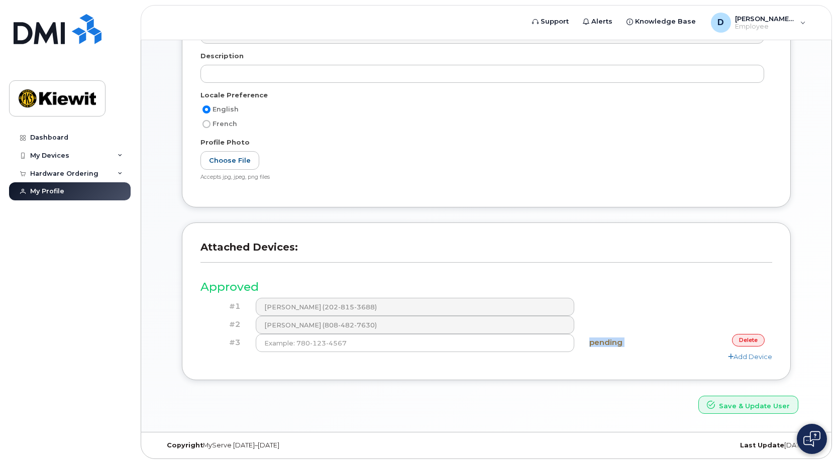
click at [595, 353] on div "Add Device" at bounding box center [486, 357] width 572 height 10
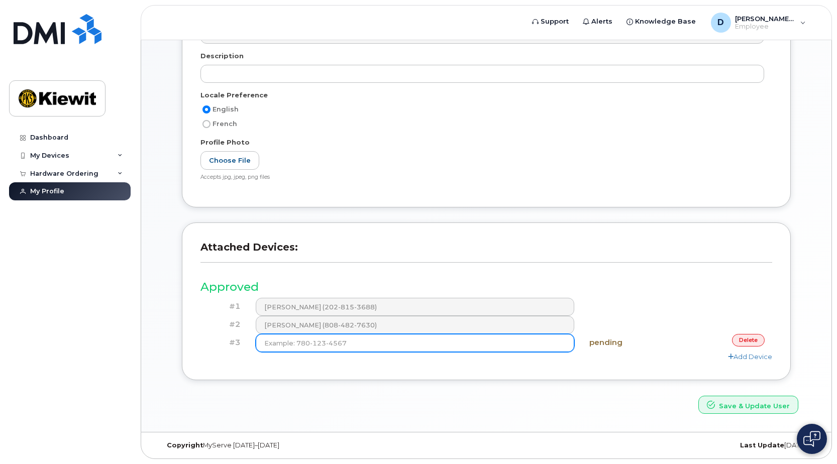
drag, startPoint x: 523, startPoint y: 350, endPoint x: 502, endPoint y: 339, distance: 23.8
click at [522, 349] on input at bounding box center [415, 343] width 318 height 18
click at [502, 339] on input at bounding box center [415, 343] width 318 height 18
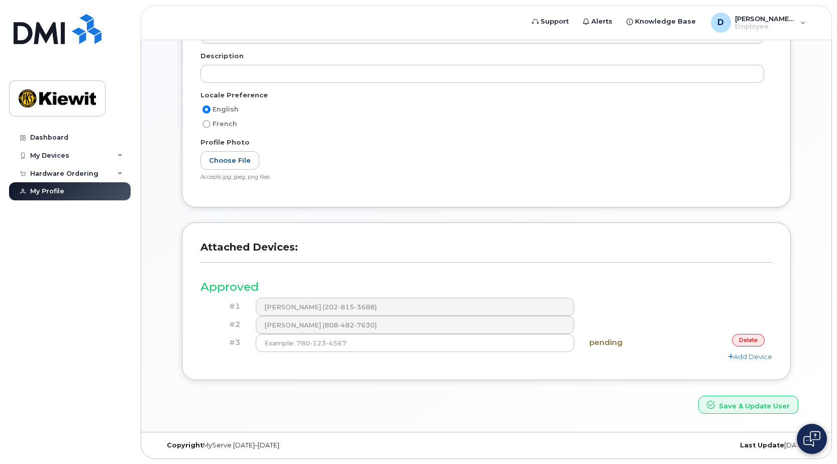
drag, startPoint x: 672, startPoint y: 367, endPoint x: 645, endPoint y: 366, distance: 27.1
click at [669, 367] on div "Attached Devices: Approved #1 DARRIN LEE (202-815-3688) #2 CRISTINA COSENTINO (…" at bounding box center [486, 302] width 609 height 158
click at [512, 353] on div "Add Device" at bounding box center [486, 357] width 572 height 10
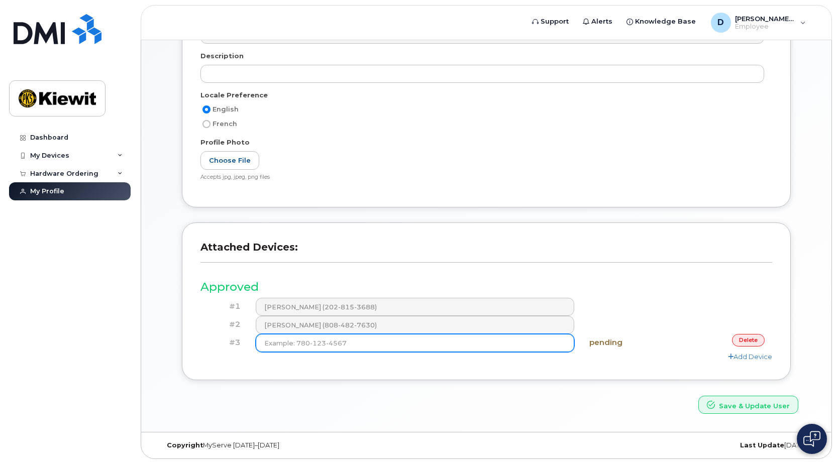
drag, startPoint x: 514, startPoint y: 340, endPoint x: 196, endPoint y: 367, distance: 319.6
click at [514, 340] on input at bounding box center [415, 343] width 318 height 18
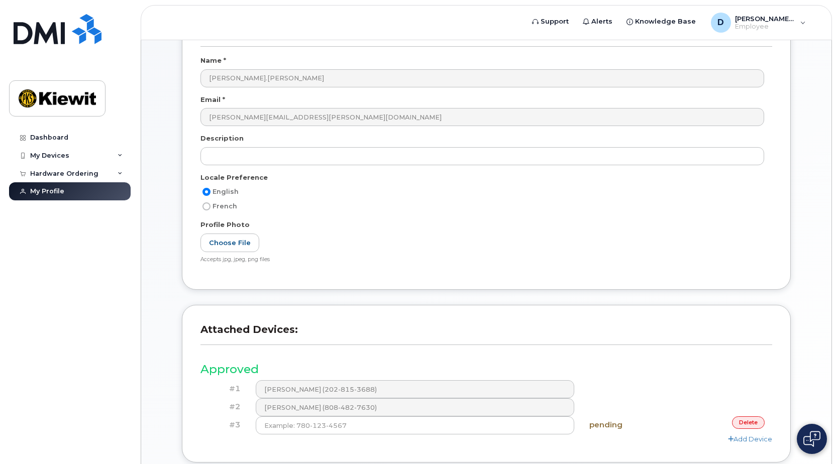
scroll to position [0, 0]
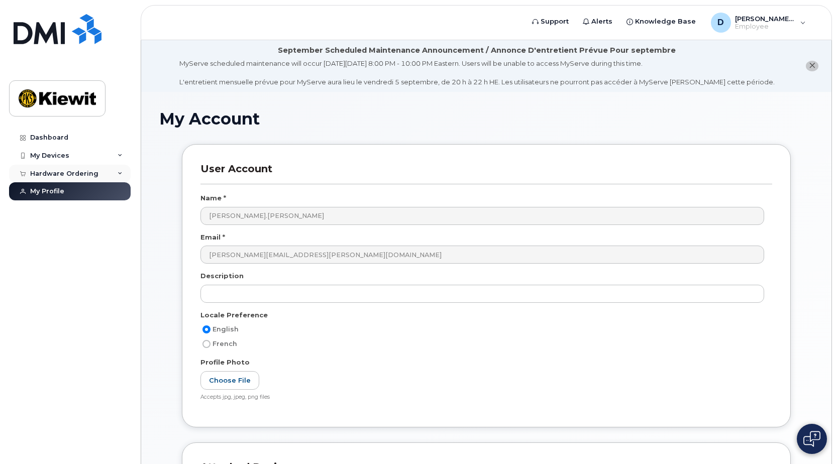
click at [53, 175] on div "Hardware Ordering" at bounding box center [64, 174] width 68 height 8
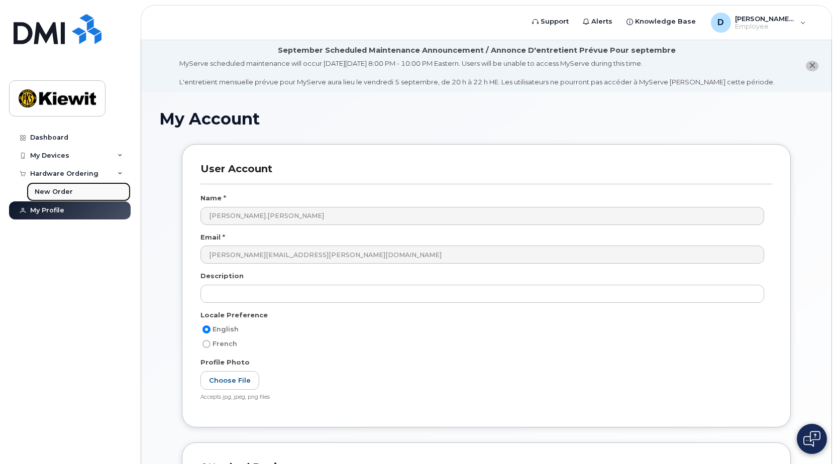
click at [59, 188] on div "New Order" at bounding box center [54, 191] width 38 height 9
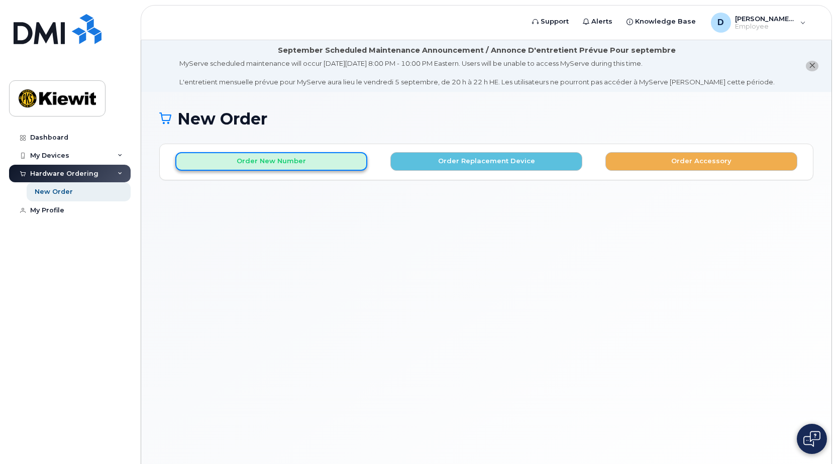
click at [276, 160] on button "Order New Number" at bounding box center [271, 161] width 192 height 19
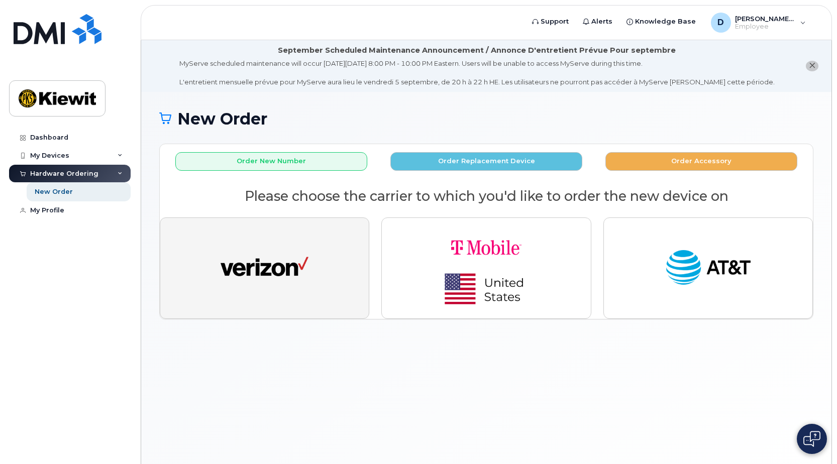
click at [302, 294] on button "button" at bounding box center [264, 268] width 209 height 101
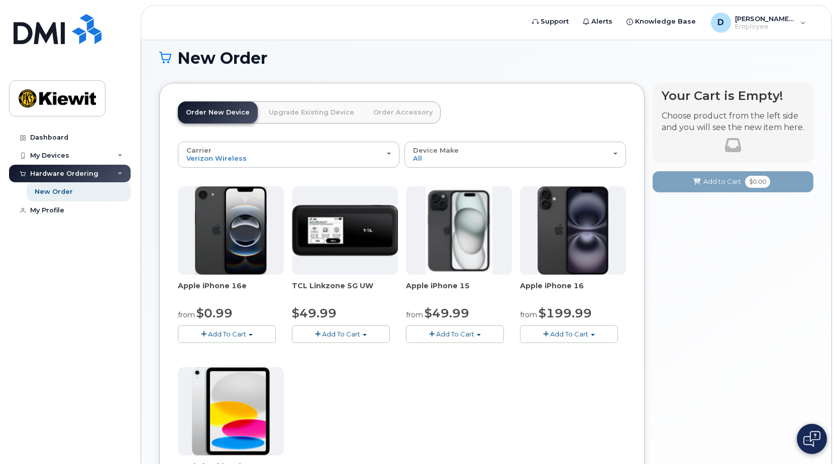
scroll to position [151, 0]
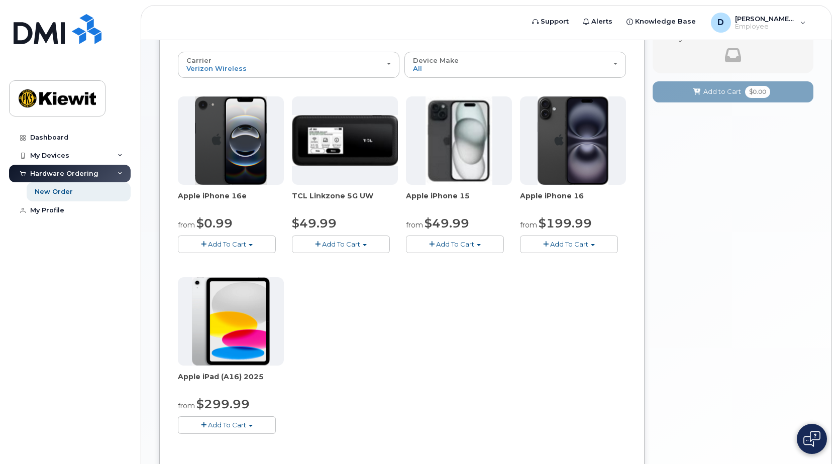
click at [221, 421] on span "Add To Cart" at bounding box center [227, 425] width 38 height 8
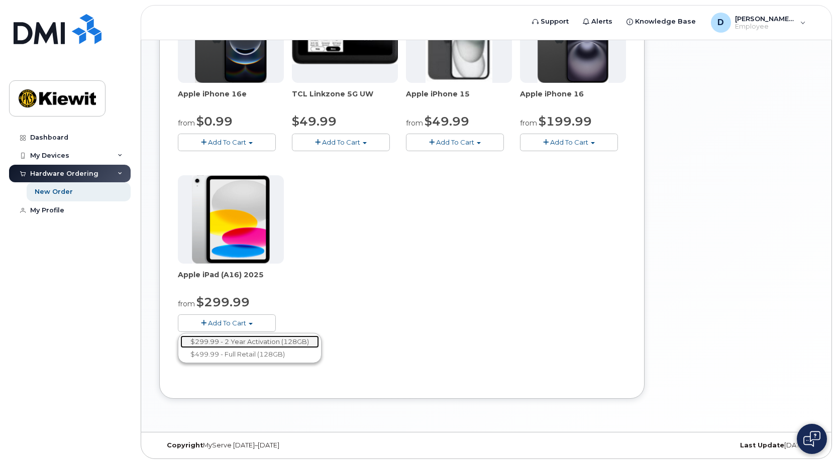
click at [271, 344] on link "$299.99 - 2 Year Activation (128GB)" at bounding box center [249, 342] width 139 height 13
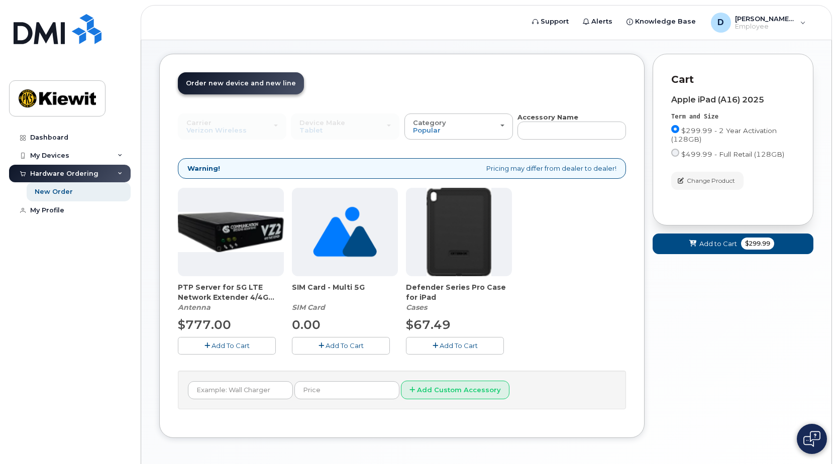
scroll to position [129, 0]
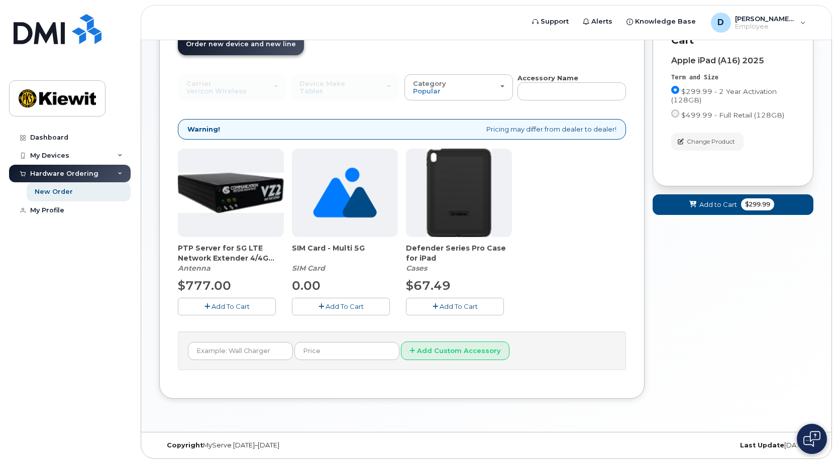
click at [458, 302] on span "Add To Cart" at bounding box center [459, 306] width 38 height 8
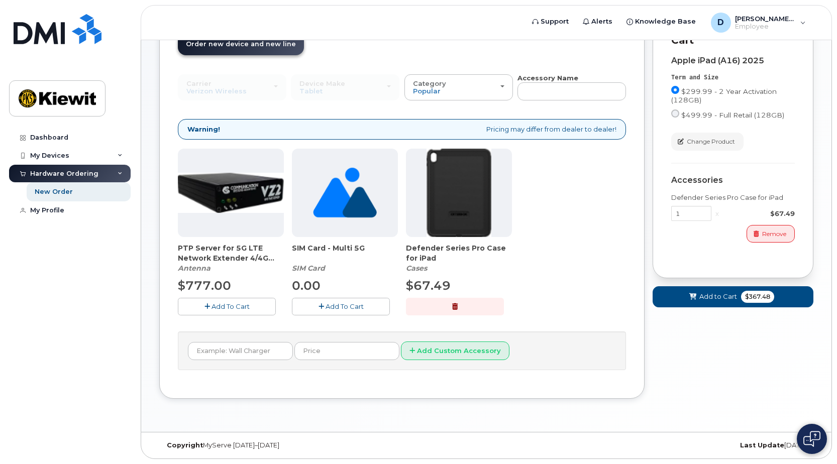
click at [706, 252] on div "Apple iPad (A16) 2025 Term and Size $299.99 - 2 Year Activation (128GB) $499.99…" at bounding box center [733, 153] width 124 height 212
click at [701, 299] on span "Add to Cart" at bounding box center [718, 297] width 38 height 10
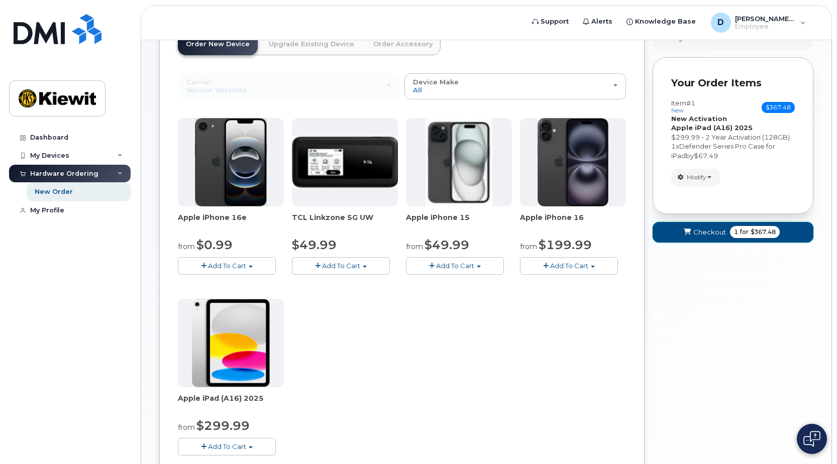
click at [693, 233] on span "Checkout" at bounding box center [709, 233] width 33 height 10
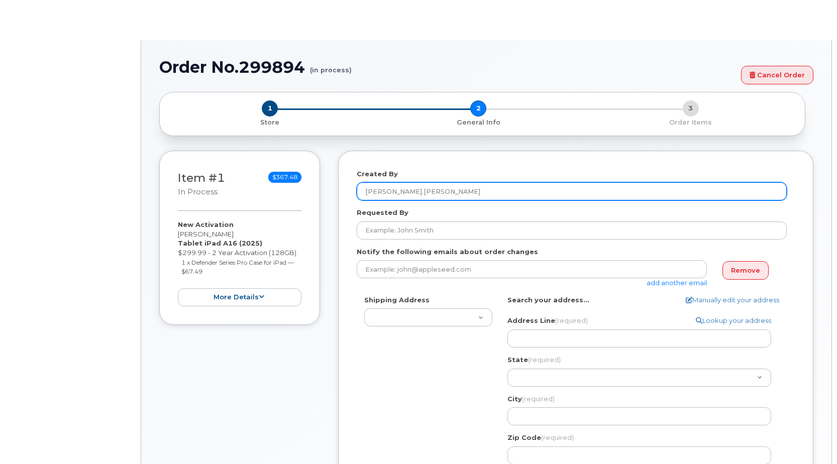
select select
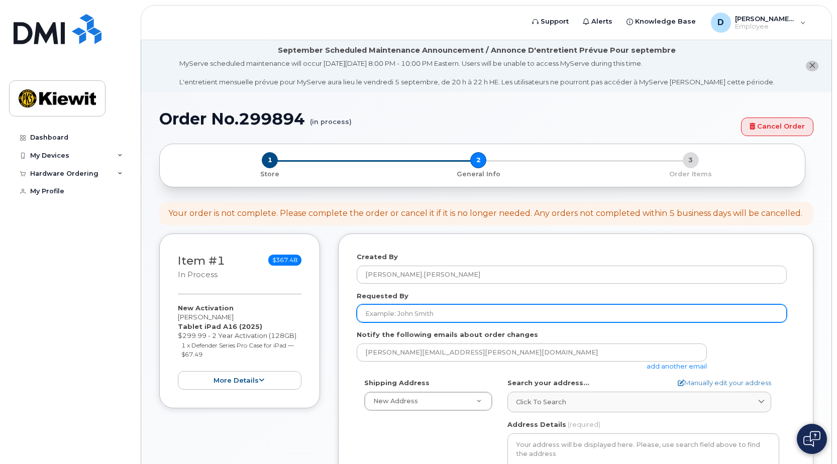
click at [512, 319] on input "Requested By" at bounding box center [572, 313] width 430 height 18
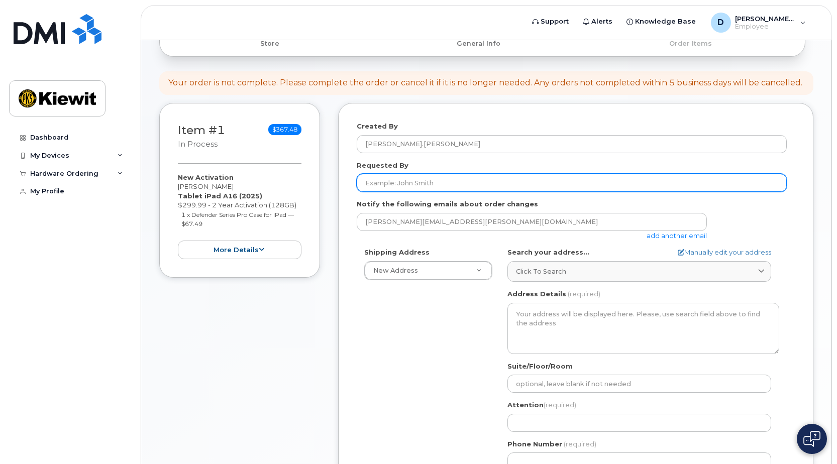
scroll to position [154, 0]
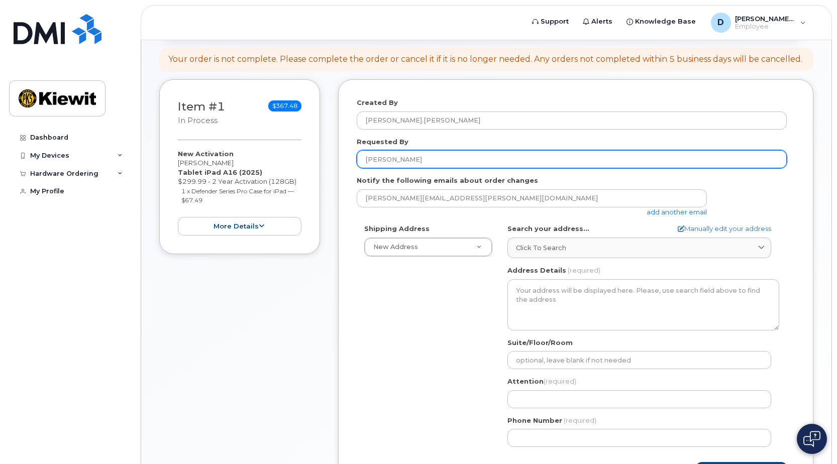
type input "Scott Benefield"
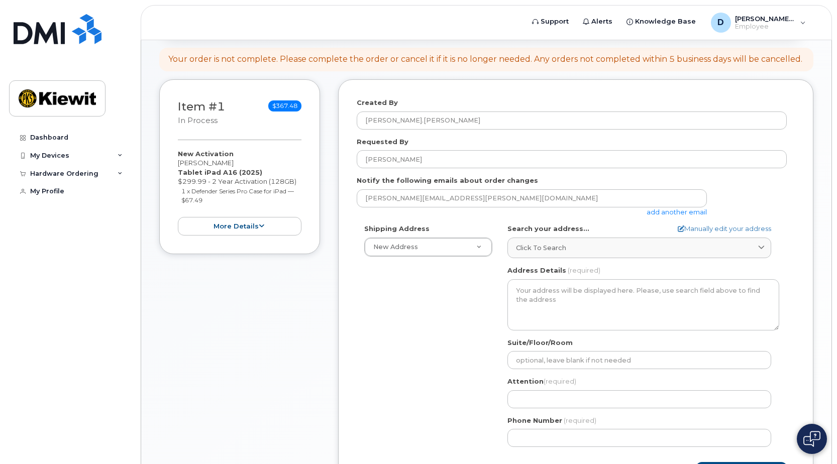
click at [663, 209] on link "add another email" at bounding box center [676, 212] width 60 height 8
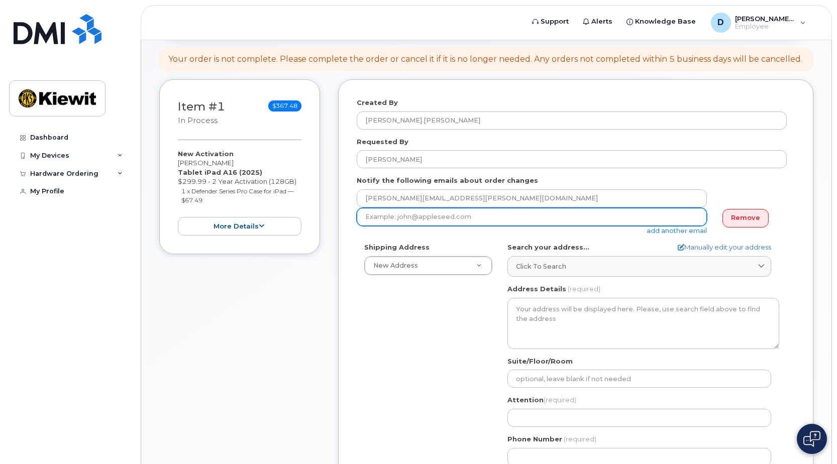
click at [532, 217] on input "email" at bounding box center [532, 217] width 350 height 18
type input "scott.benefield@masselec.com"
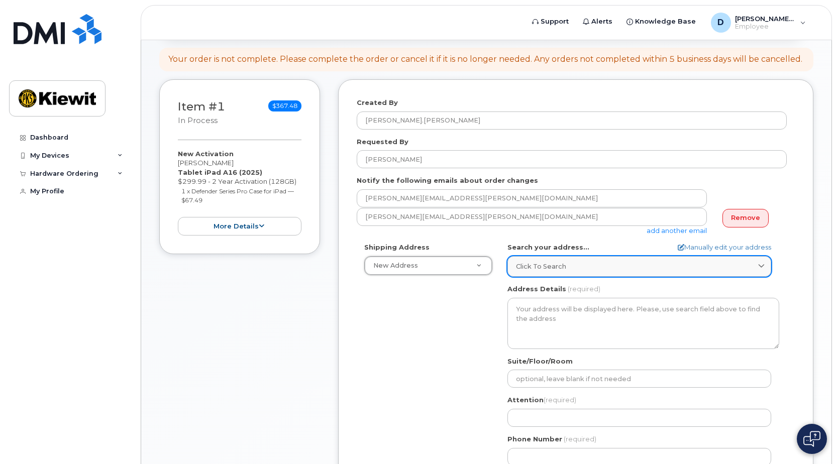
click at [596, 268] on div "Click to search" at bounding box center [639, 267] width 247 height 10
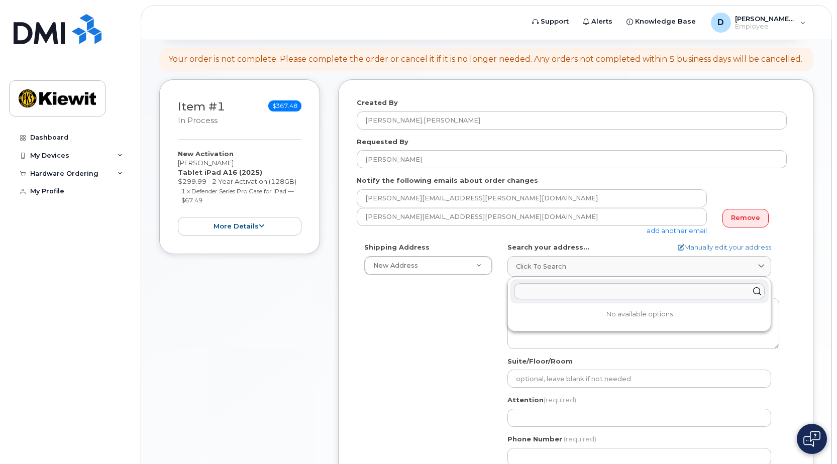
click at [585, 240] on form "Created By Darrin.Lee Requested By Scott Benefield Notify the following emails …" at bounding box center [576, 298] width 438 height 401
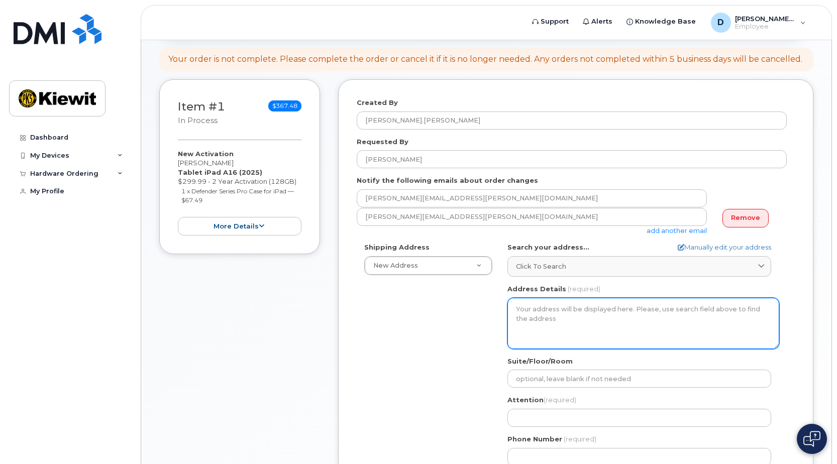
click at [579, 309] on textarea "Address Details" at bounding box center [643, 323] width 272 height 51
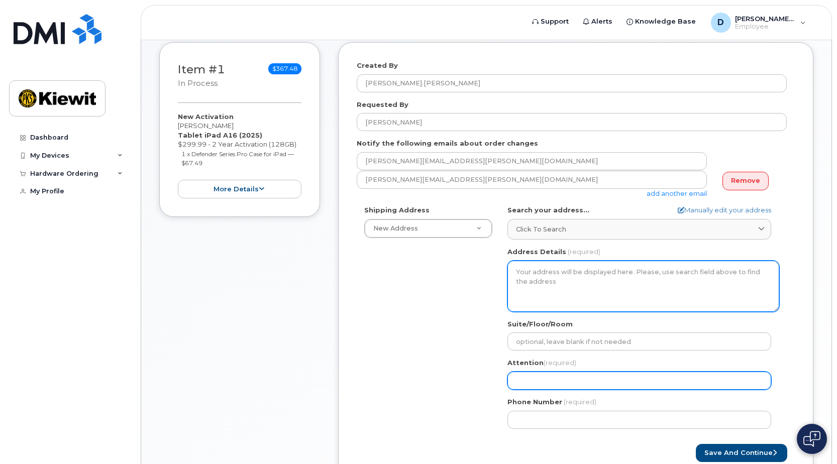
scroll to position [255, 0]
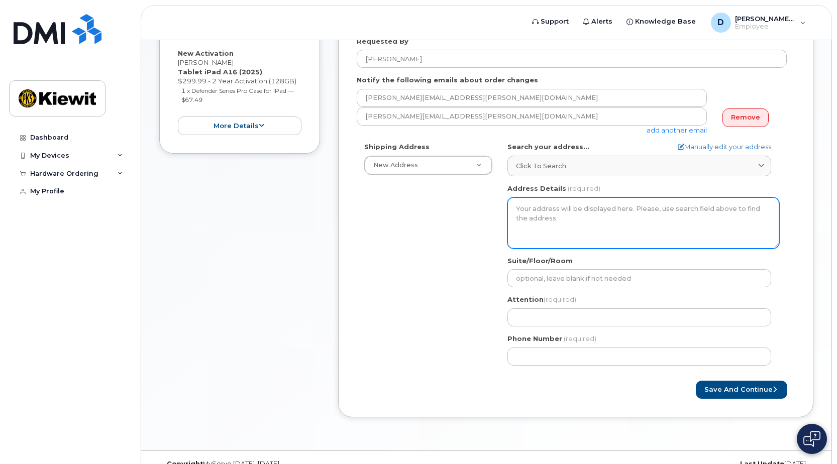
drag, startPoint x: 634, startPoint y: 230, endPoint x: 657, endPoint y: 213, distance: 27.9
click at [634, 230] on textarea "Address Details" at bounding box center [643, 222] width 272 height 51
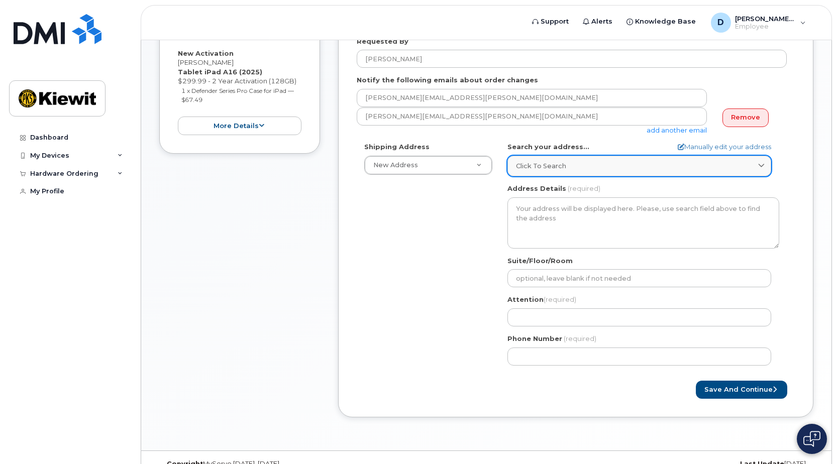
click at [754, 171] on div "Click to search" at bounding box center [639, 166] width 247 height 10
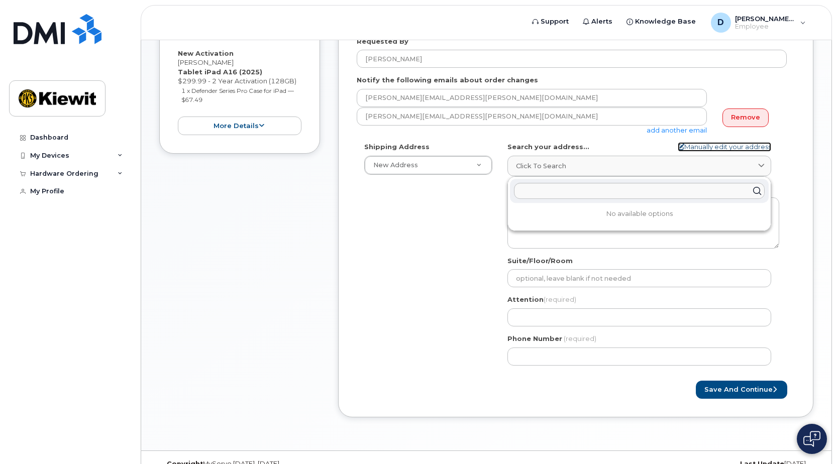
click at [756, 150] on link "Manually edit your address" at bounding box center [724, 147] width 93 height 10
select select
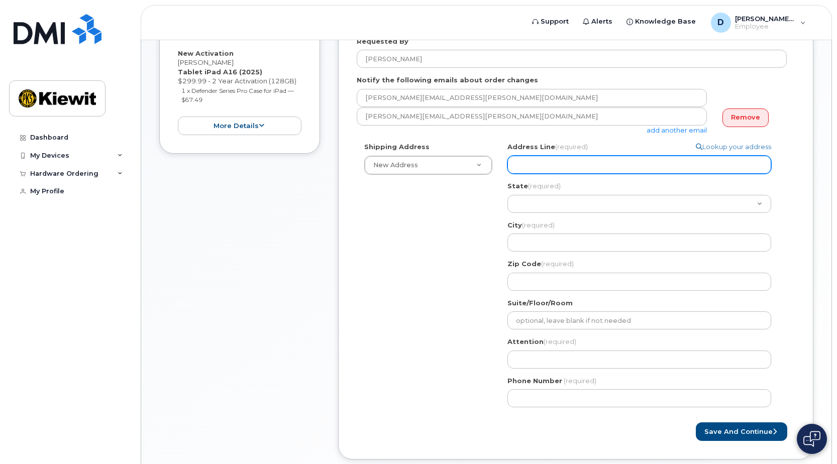
click at [696, 170] on input "Address Line (required)" at bounding box center [639, 165] width 264 height 18
select select
type input "1"
select select
type input "16"
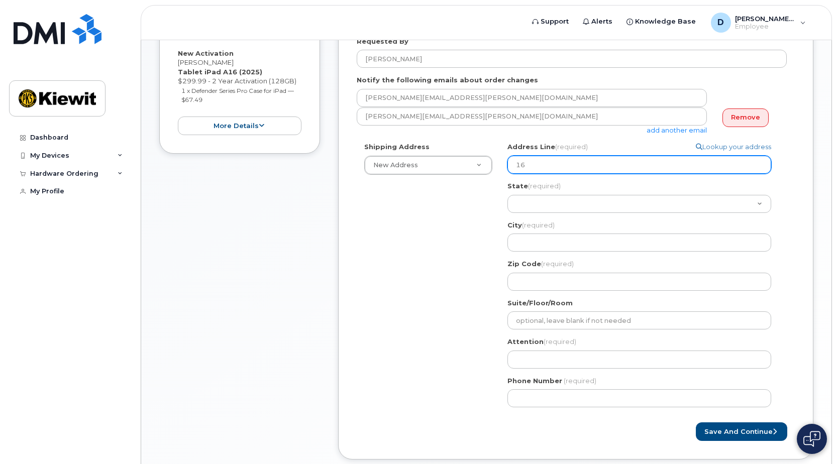
select select
type input "161"
select select
type input "161 S"
select select
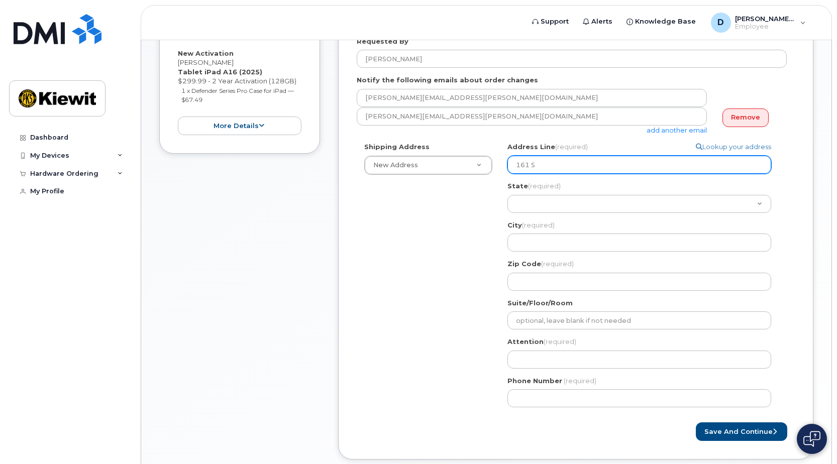
type input "161 Si"
select select
type input "161 Sil"
select select
type input "161 Silv"
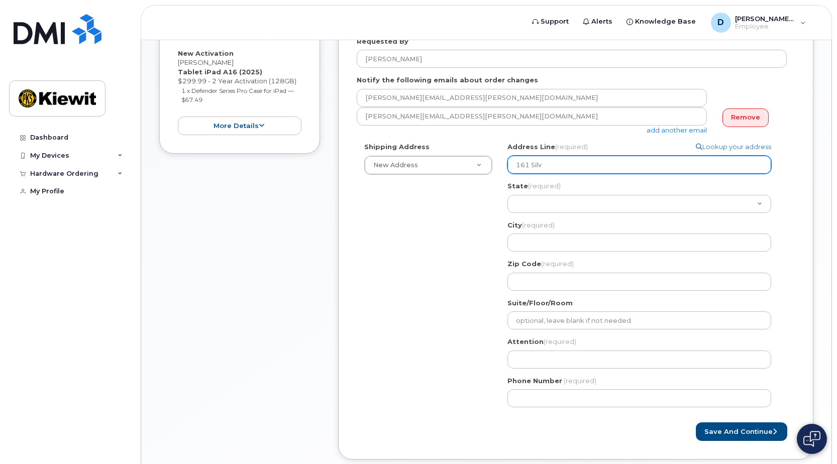
select select
type input "161 Silva"
select select
type input "161 Silva S"
select select
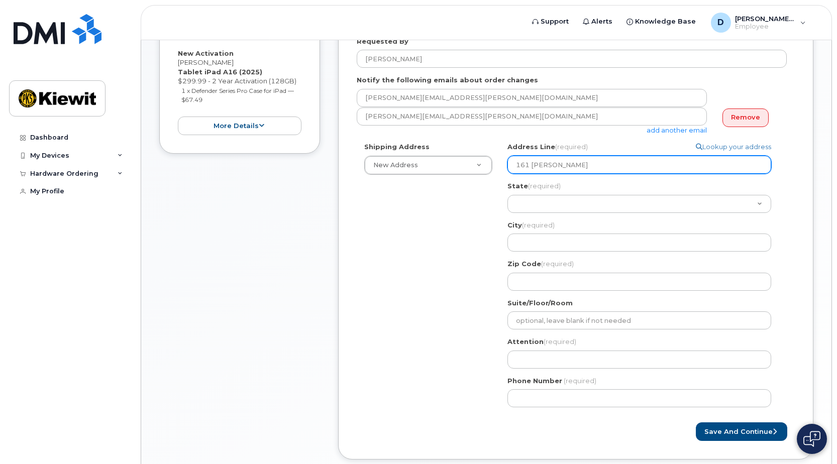
type input "161 Silva St"
select select
type input "161 Silva Str"
select select
type input "161 Silva Stre"
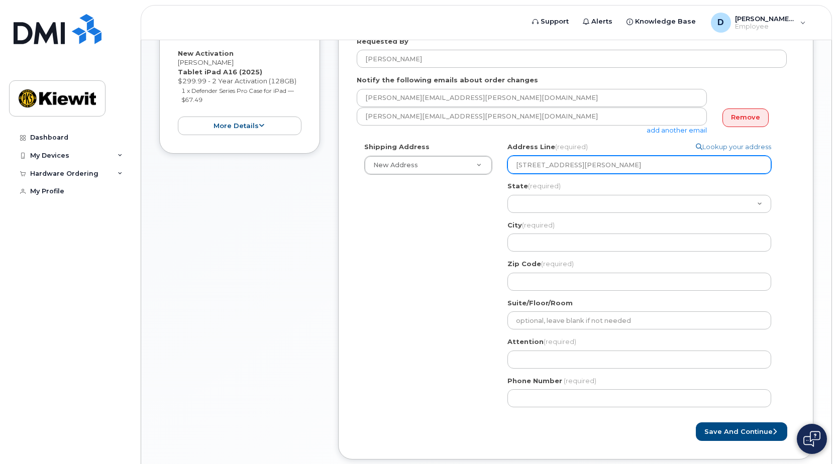
select select
type input "161 Silva Stree"
select select
type input "161 Silva Street"
select select "HI"
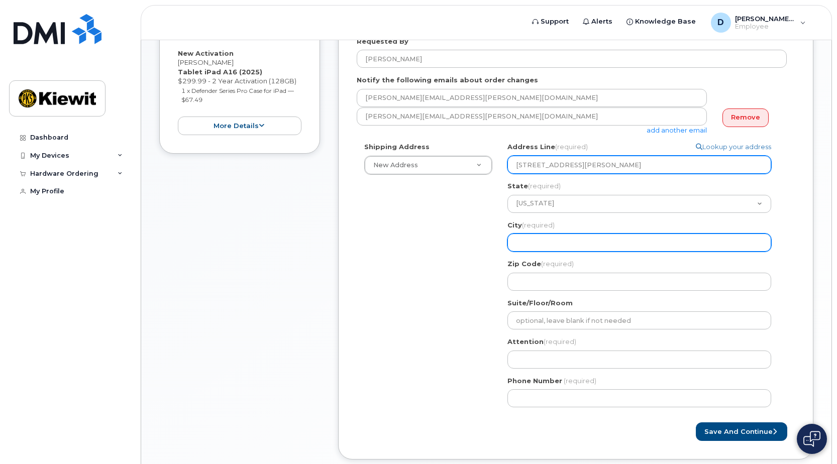
select select
type input "H"
select select
type input "Hi"
select select
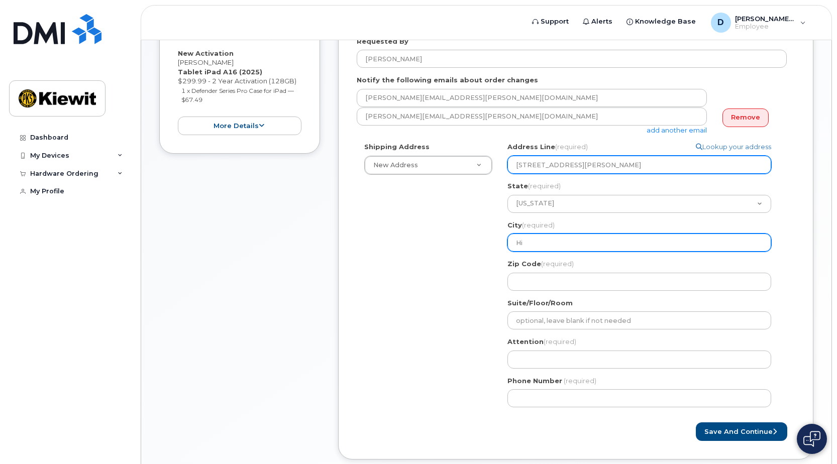
type input "Hil"
select select
type input "Hilo"
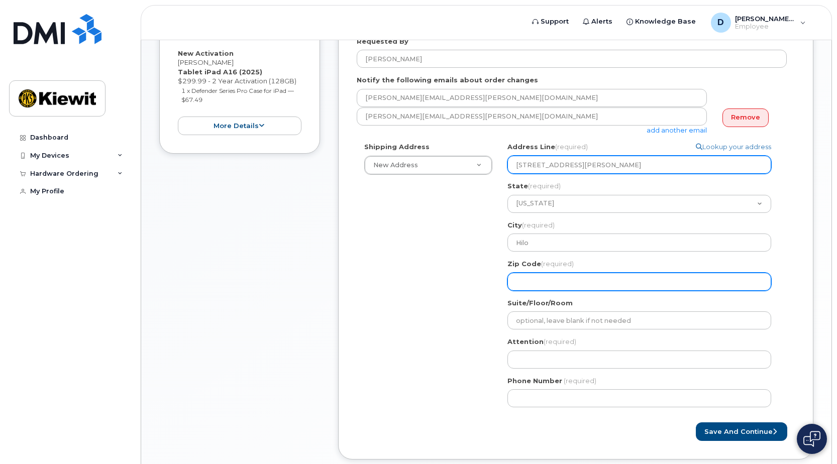
select select
type input "9"
select select
type input "96"
select select
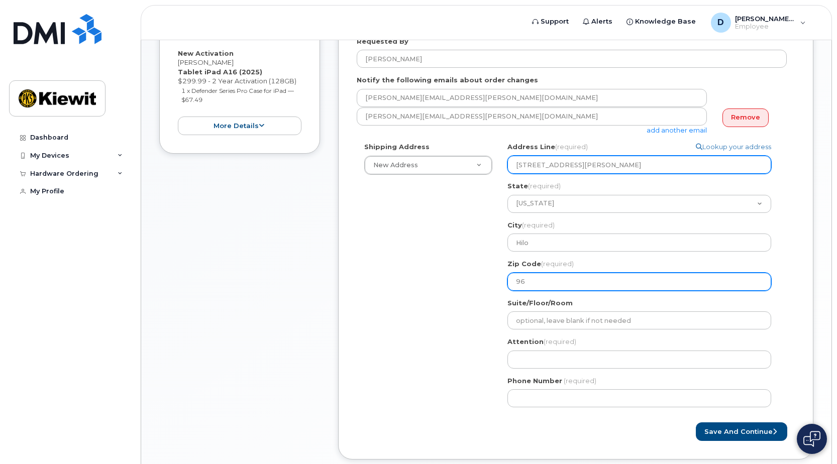
type input "967"
select select
type input "9672"
select select
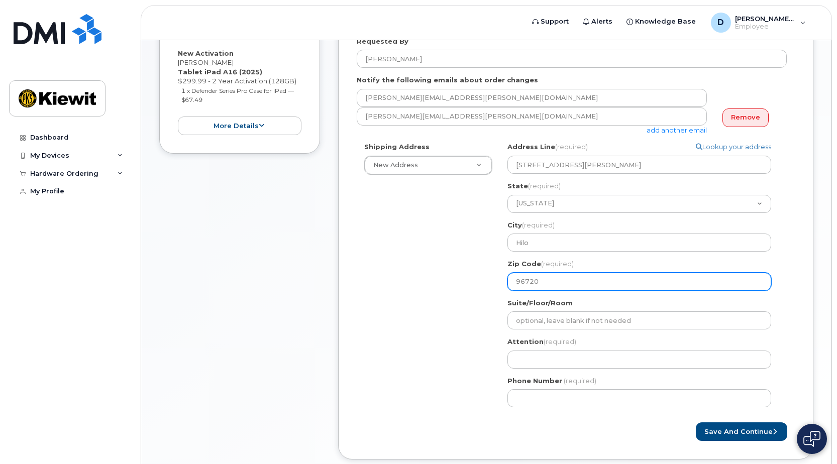
type input "96720"
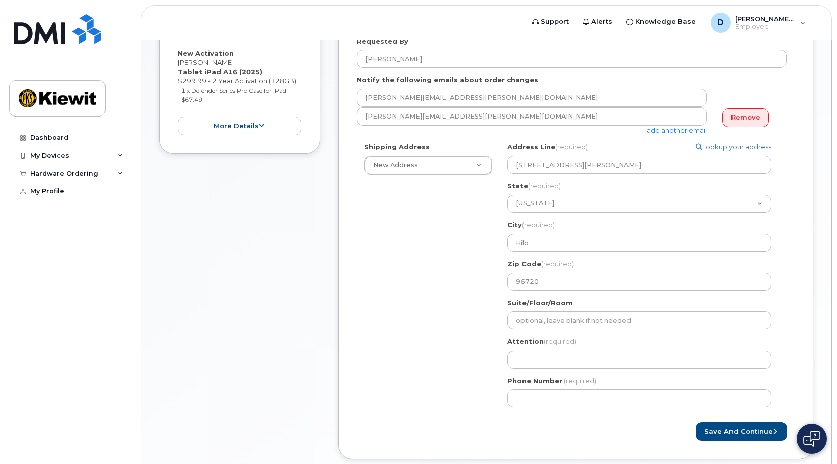
click at [495, 308] on div "Shipping Address New Address New Address HI Hilo Search your address... Manuall…" at bounding box center [572, 278] width 430 height 273
click at [527, 316] on input "Suite/Floor/Room" at bounding box center [639, 320] width 264 height 18
click at [483, 327] on div "Shipping Address New Address New Address HI Hilo Search your address... Manuall…" at bounding box center [572, 278] width 430 height 273
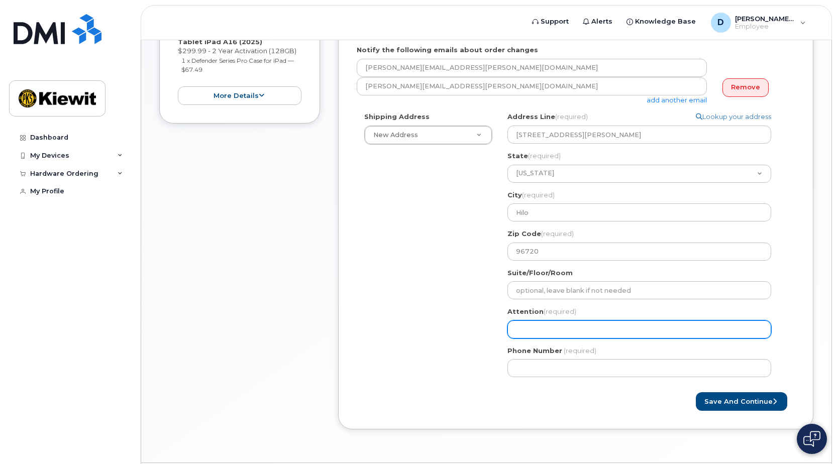
scroll to position [315, 0]
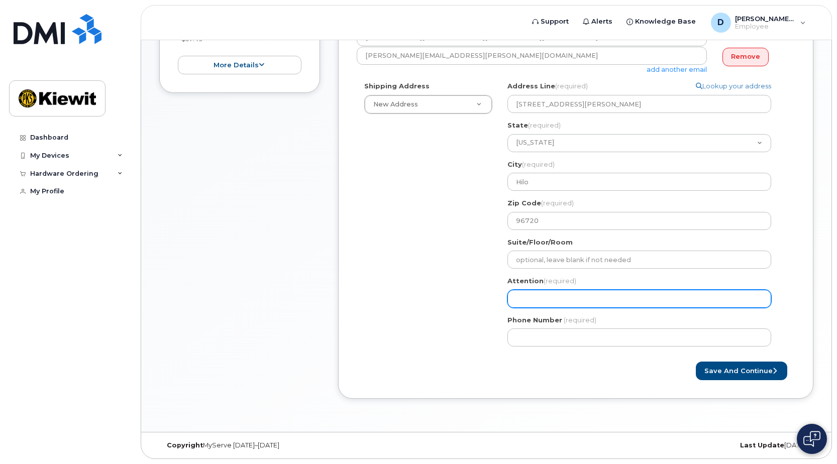
click at [613, 295] on input "Attention (required)" at bounding box center [639, 299] width 264 height 18
select select
type input "S"
select select
type input "Sc"
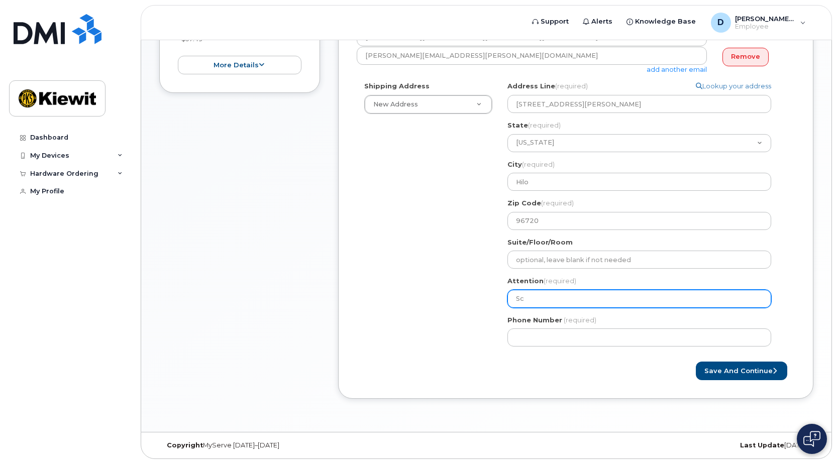
select select
type input "S"
select select
type input "M"
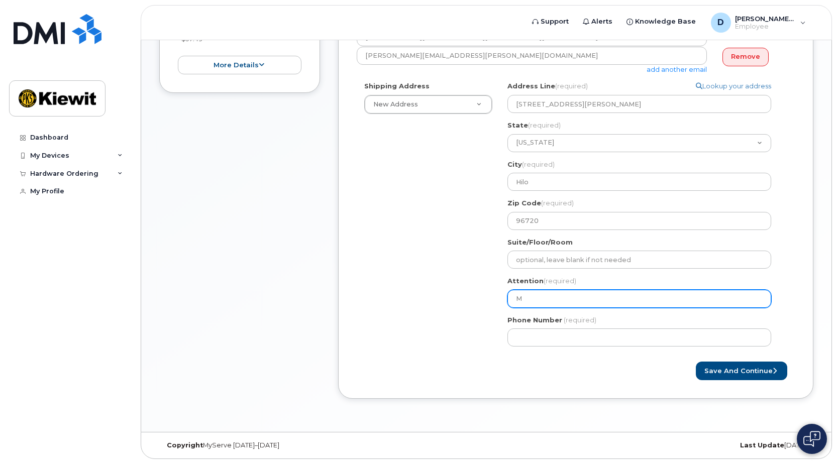
select select
type input "Ma"
select select
type input "Mas"
select select
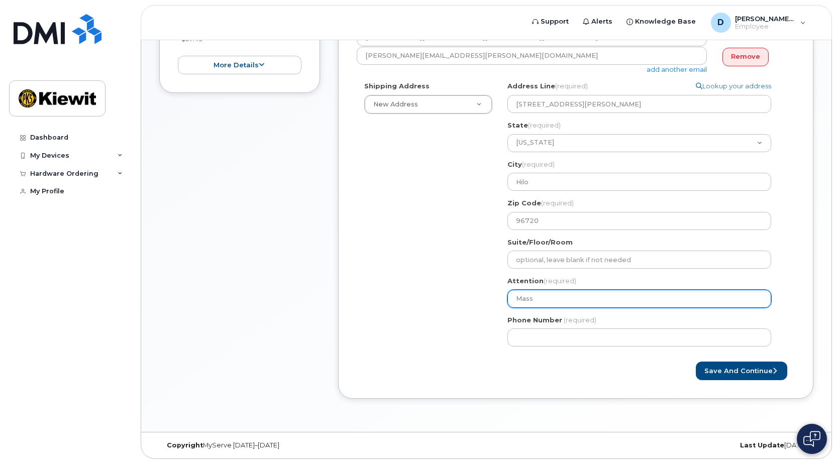
type input "Mass"
select select
type input "Mass E"
select select
type input "Mass El"
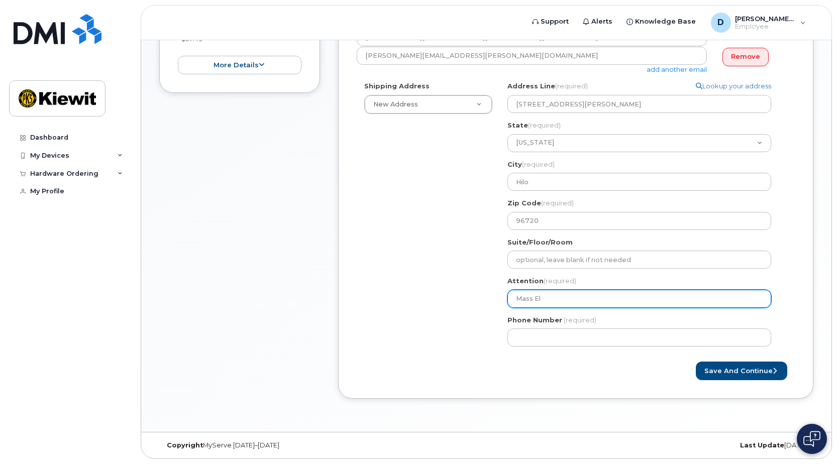
select select
type input "Mass Ele"
select select
type input "Mass Elec"
select select
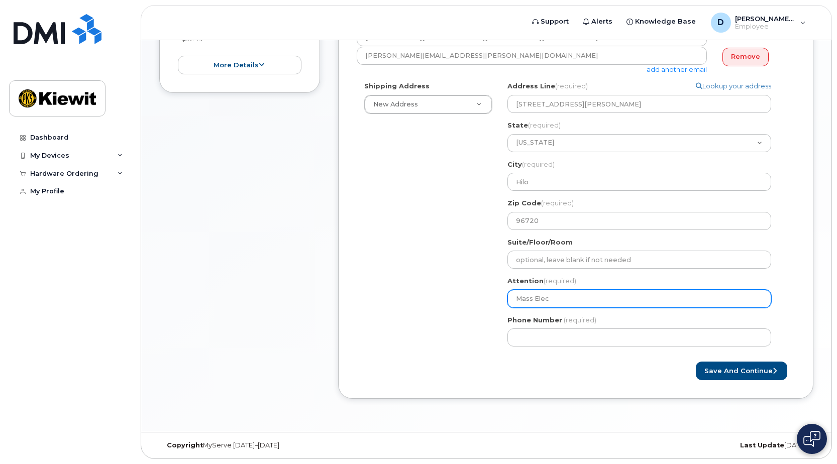
type input "Mass Elect"
select select
type input "Mass Electr"
select select
type input "Mass Electri"
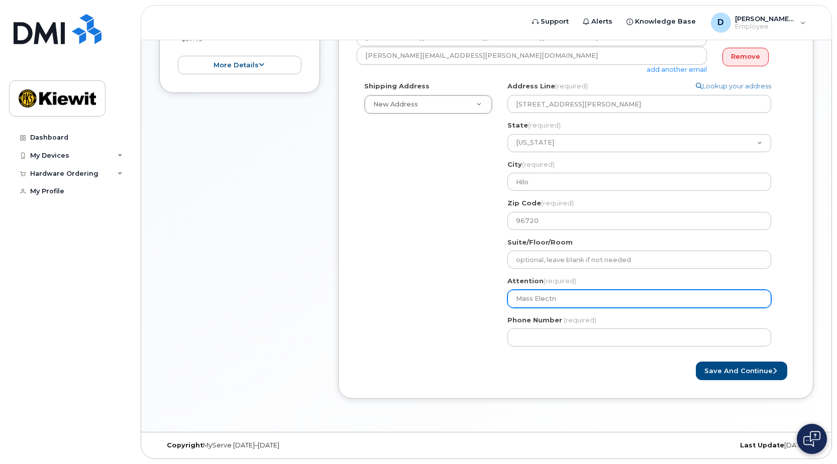
select select
type input "Mass Electric"
select select
type input "Mass Electric -"
select select
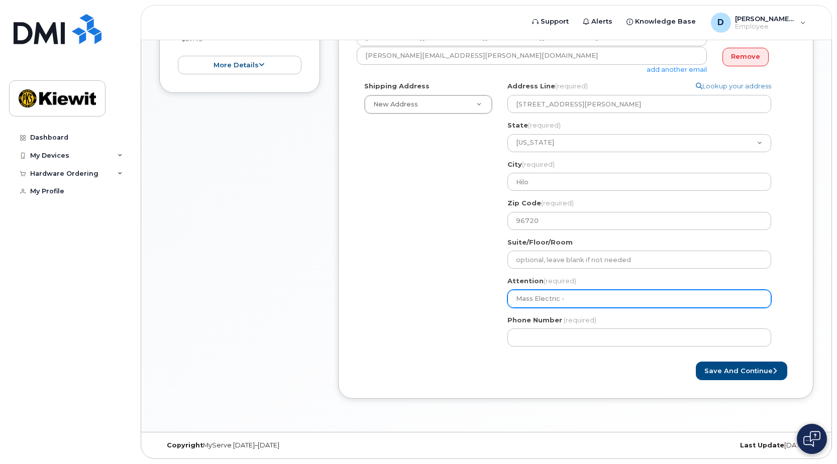
type input "Mass Electric - S"
select select
type input "Mass Electric - Sc"
select select
type input "Mass Electric - Sco"
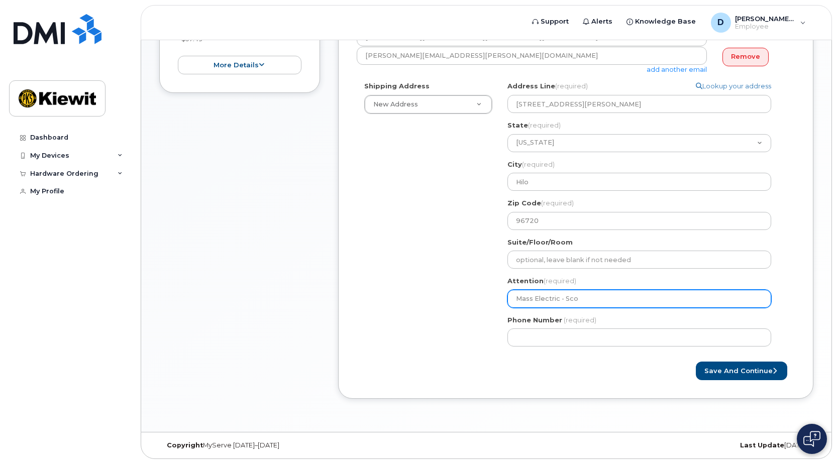
select select
type input "Mass Electric - Scot"
select select
type input "Mass Electric - Scott"
select select
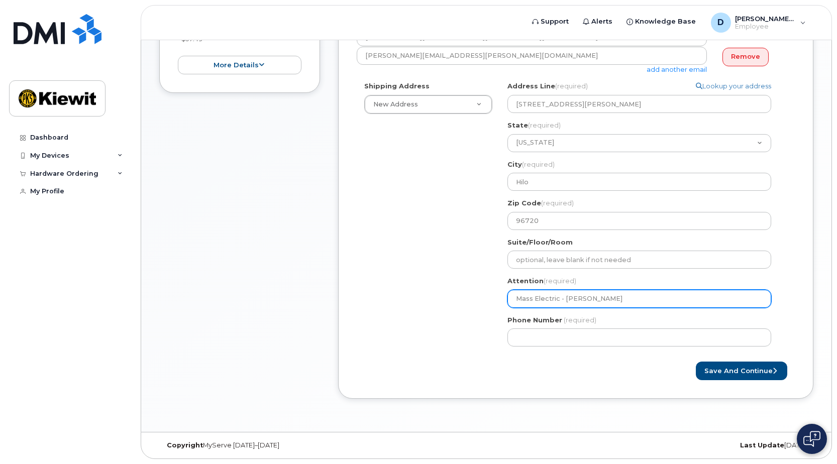
type input "Mass Electric - Scott B"
select select
type input "Mass Electric - Scott Be"
select select
type input "Mass Electric - Scott Ben"
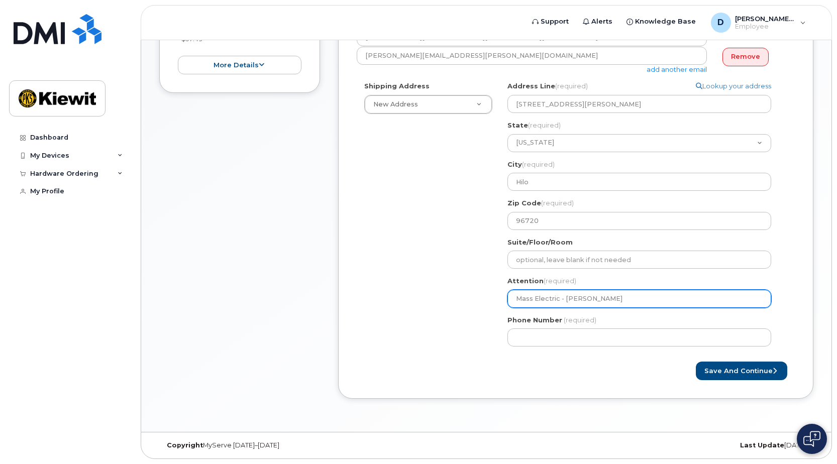
select select
type input "Mass Electric - Scott Bene"
select select
type input "Mass Electric - Scott Benef"
select select
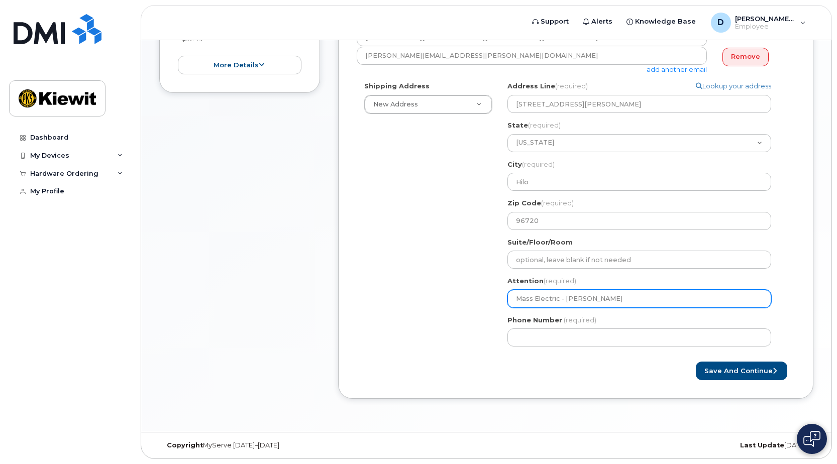
type input "Mass Electric - Scott Benefi"
select select
type input "Mass Electric - Scott Benefie"
select select
type input "Mass Electric - Scott Benefiel"
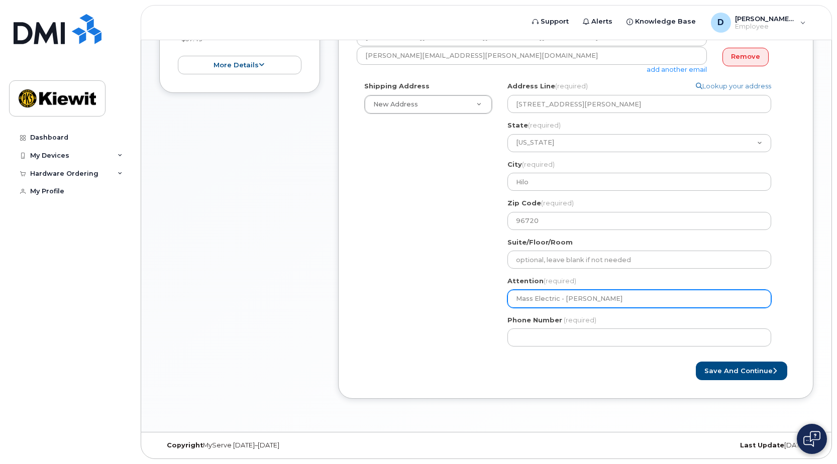
select select
type input "Mass Electric - Scott Benefield"
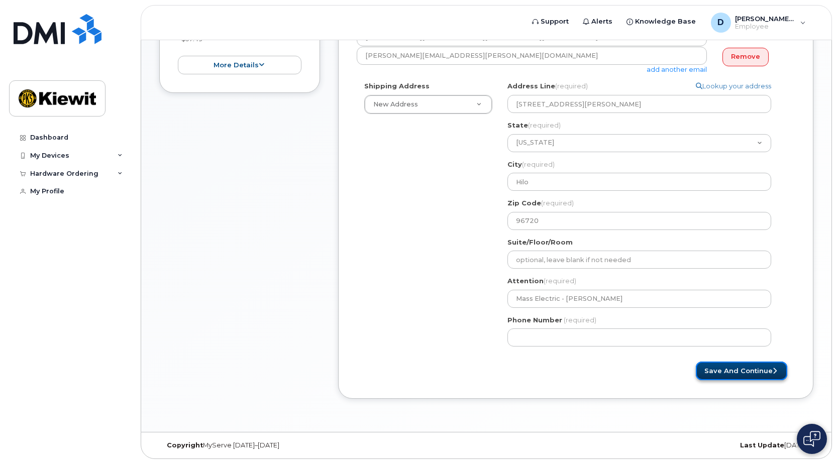
click at [734, 369] on button "Save and Continue" at bounding box center [741, 371] width 91 height 19
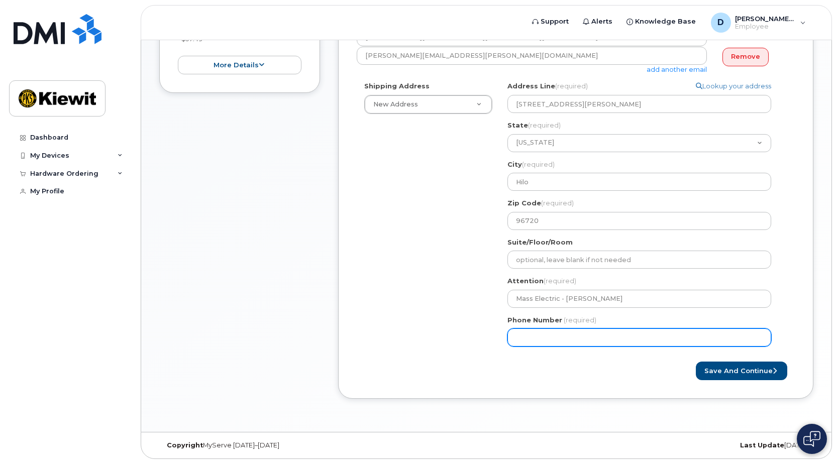
click at [610, 338] on input "Phone Number" at bounding box center [639, 338] width 264 height 18
click at [542, 353] on div "HI Hilo Search your address... Manually edit your address Click to search No av…" at bounding box center [643, 217] width 287 height 273
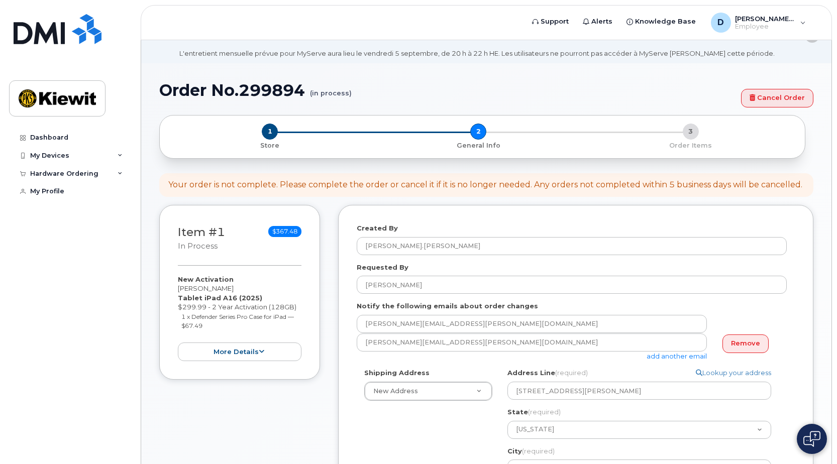
scroll to position [0, 0]
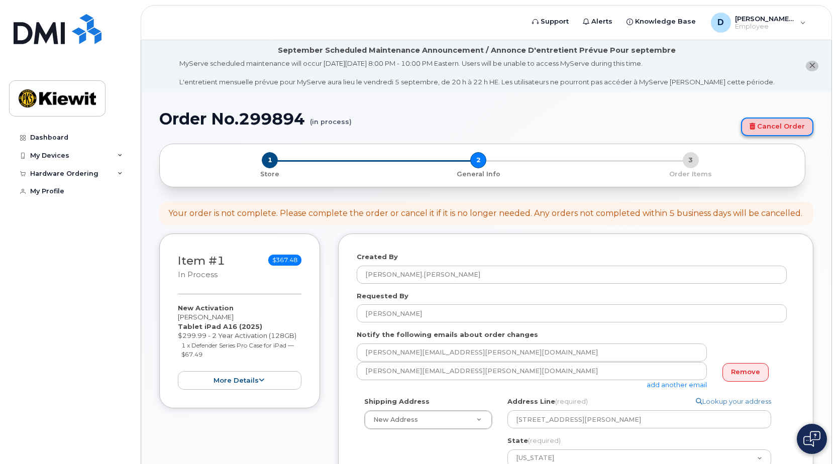
click at [764, 122] on link "Cancel Order" at bounding box center [777, 127] width 72 height 19
